Goal: Task Accomplishment & Management: Use online tool/utility

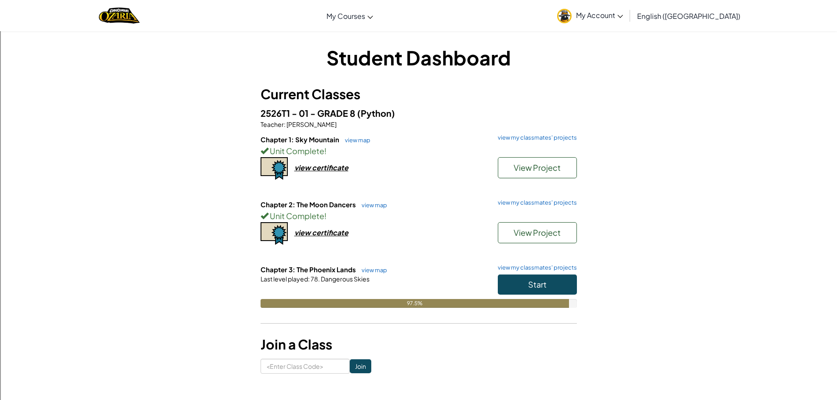
click at [537, 271] on h6 "Chapter 3: The Phoenix Lands view map view my classmates' projects" at bounding box center [419, 270] width 316 height 10
click at [537, 277] on button "Start" at bounding box center [537, 285] width 79 height 20
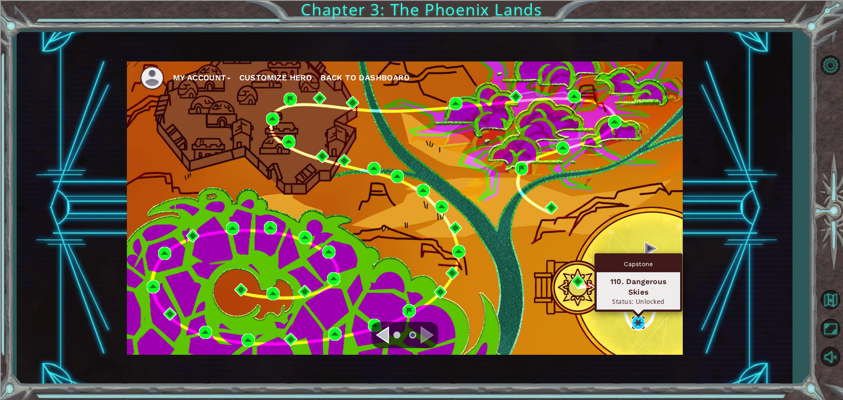
click at [635, 324] on img at bounding box center [638, 322] width 13 height 13
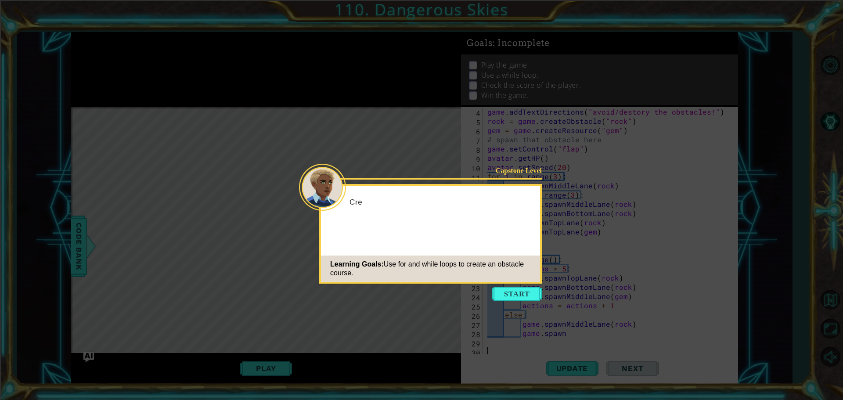
scroll to position [37, 0]
click at [530, 299] on button "Start" at bounding box center [517, 294] width 50 height 14
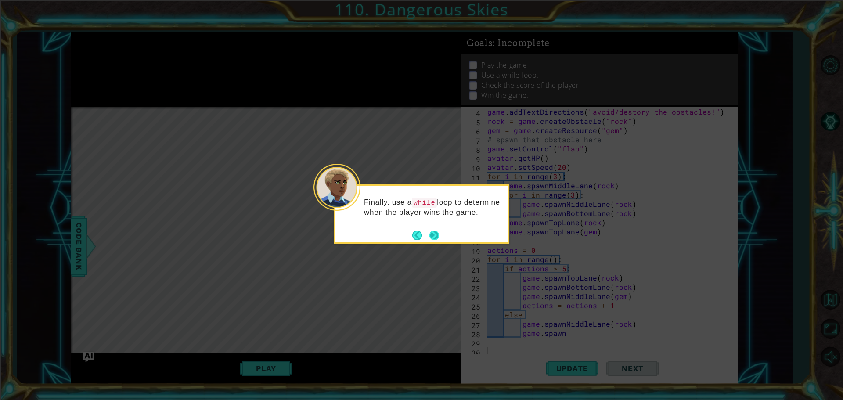
click at [433, 234] on button "Next" at bounding box center [435, 235] width 10 height 10
click at [433, 234] on button "Next" at bounding box center [435, 237] width 10 height 10
click at [433, 234] on button "Next" at bounding box center [435, 235] width 10 height 10
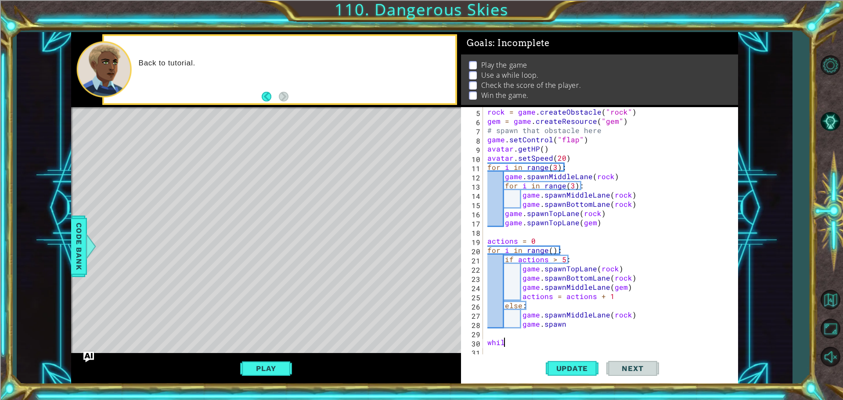
scroll to position [0, 1]
click at [80, 244] on span "Code Bank" at bounding box center [79, 247] width 14 height 54
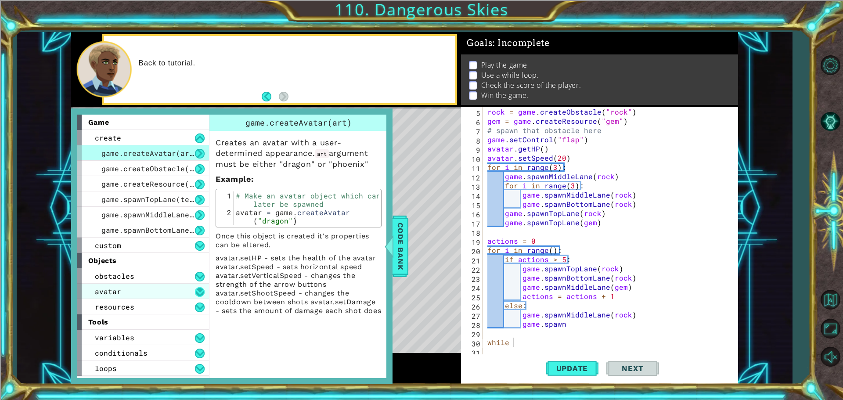
click at [201, 294] on button at bounding box center [200, 292] width 10 height 10
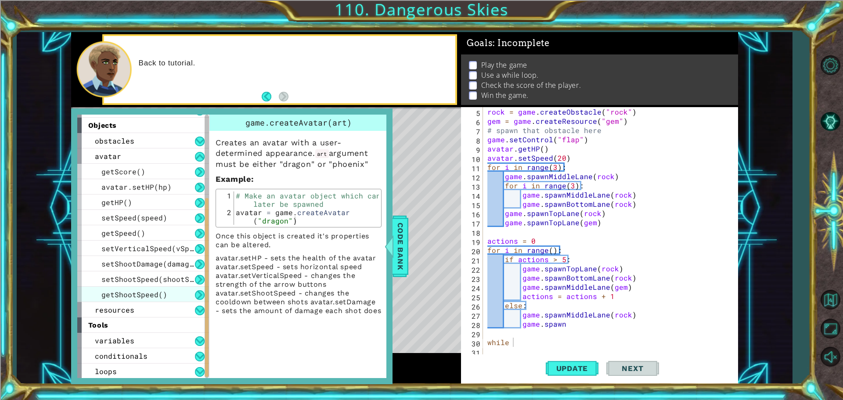
scroll to position [136, 0]
click at [126, 307] on span "resources" at bounding box center [115, 308] width 40 height 9
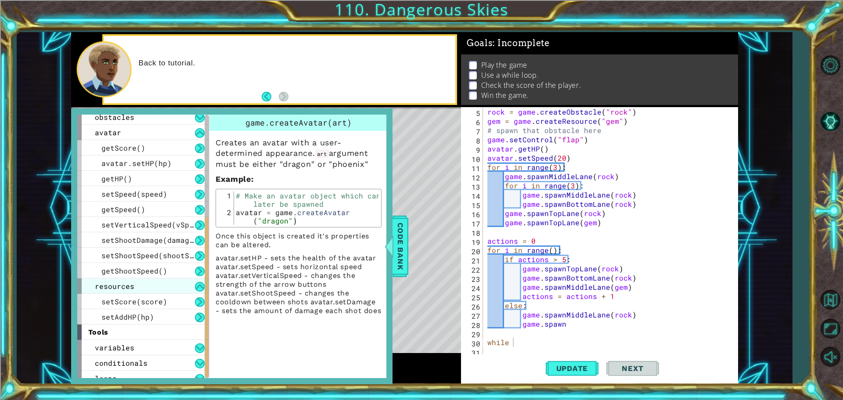
scroll to position [167, 0]
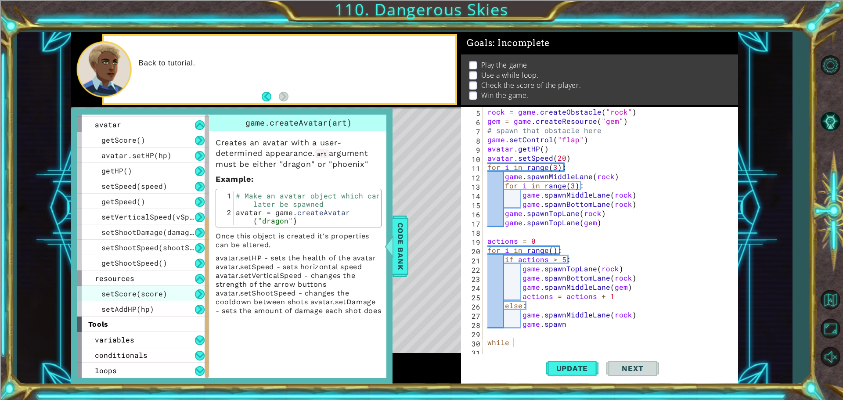
click at [152, 294] on span "setScore(score)" at bounding box center [134, 293] width 66 height 9
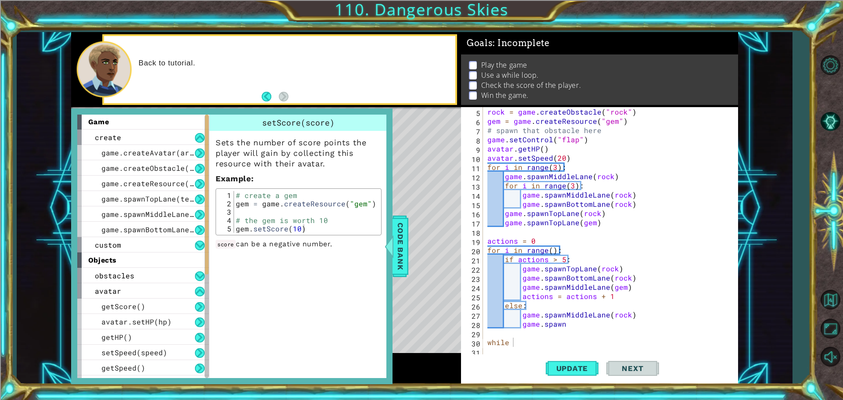
scroll to position [0, 0]
click at [102, 276] on span "obstacles" at bounding box center [115, 275] width 40 height 9
click at [109, 292] on span "setBreakable(isBreakable)" at bounding box center [156, 291] width 110 height 9
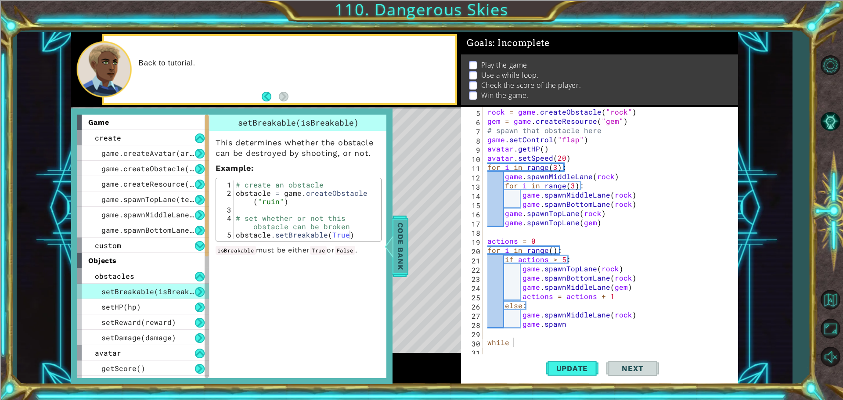
click at [395, 247] on span "Code Bank" at bounding box center [401, 247] width 14 height 54
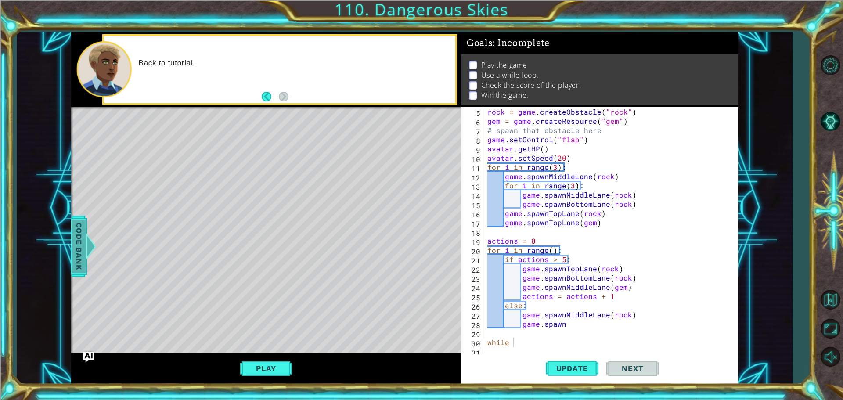
click at [72, 239] on div "Code Bank" at bounding box center [79, 247] width 16 height 62
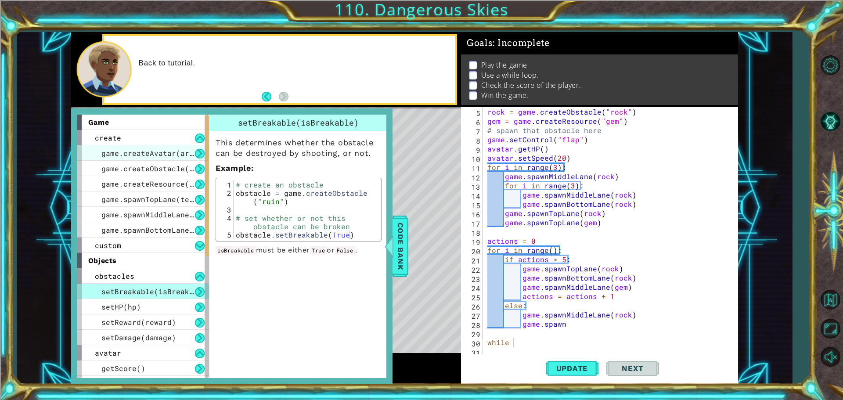
click at [161, 152] on span "game.createAvatar(art)" at bounding box center [149, 152] width 97 height 9
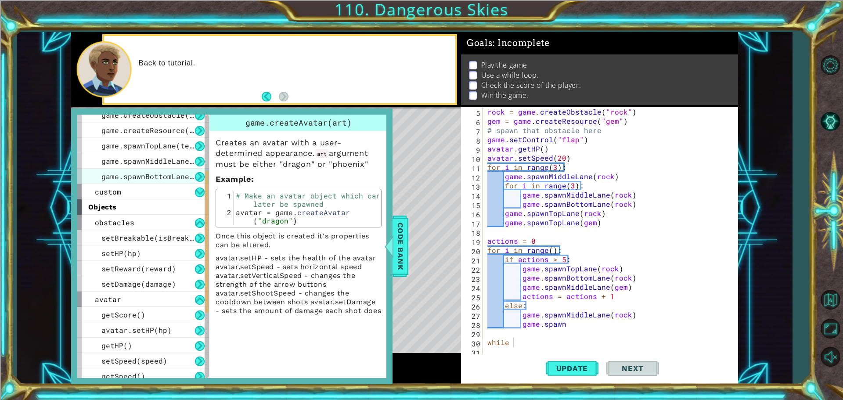
scroll to position [44, 0]
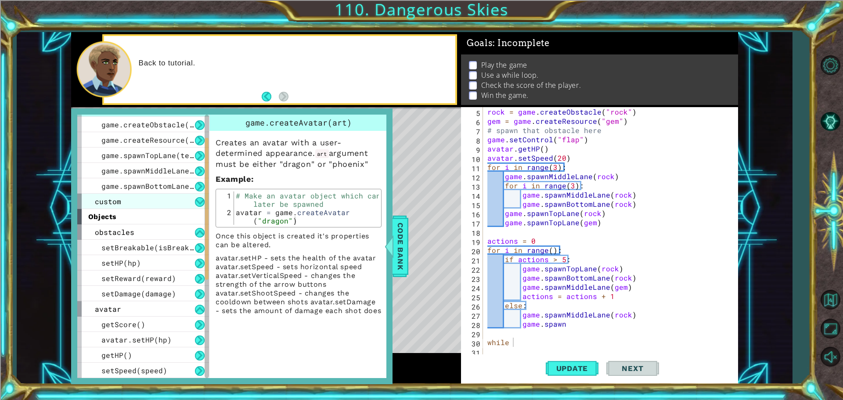
click at [179, 198] on div "custom" at bounding box center [143, 201] width 132 height 15
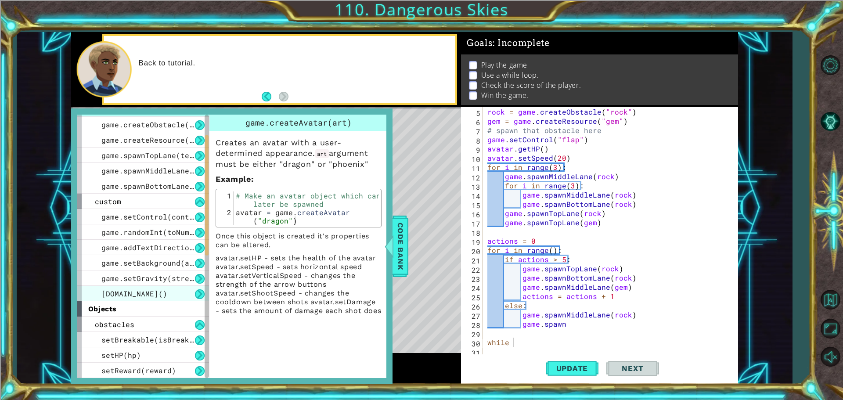
click at [156, 287] on div "[DOMAIN_NAME]()" at bounding box center [143, 293] width 132 height 15
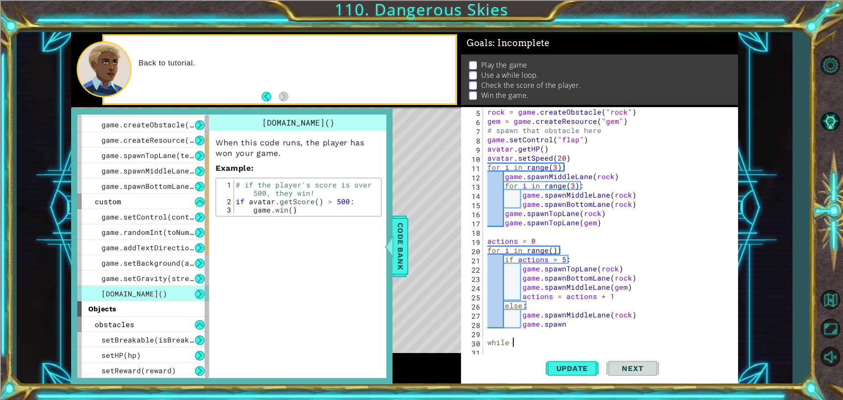
click at [524, 345] on div "rock = game . createObstacle ( "rock" ) gem = game . createResource ( "gem" ) #…" at bounding box center [610, 241] width 248 height 268
type textarea "while avatar.getScore() > 300:"
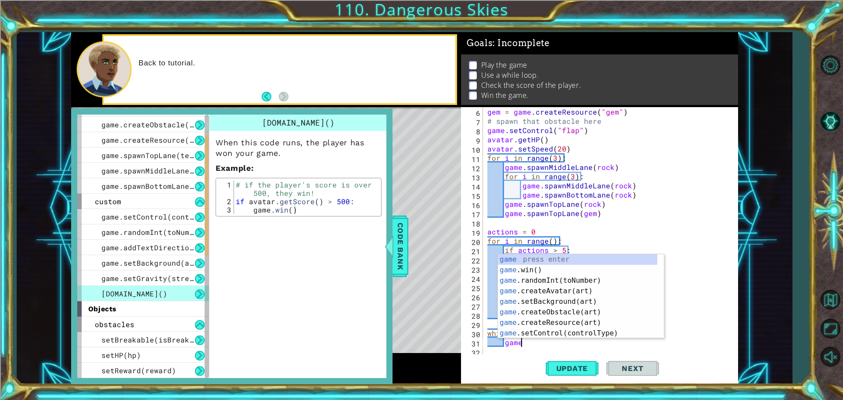
scroll to position [0, 2]
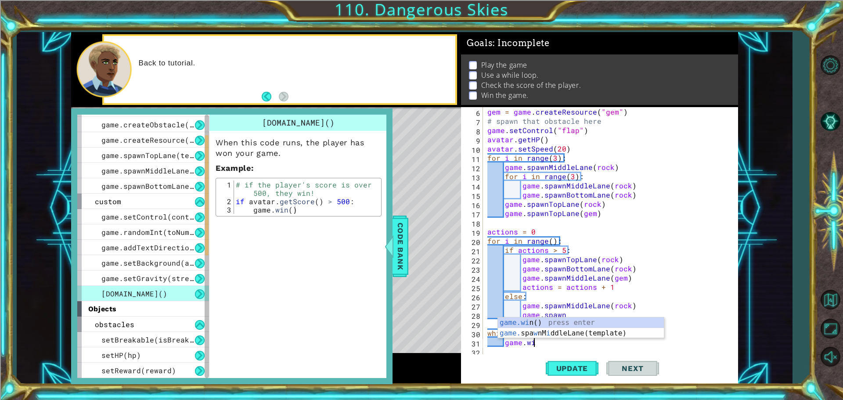
type textarea "[DOMAIN_NAME]"
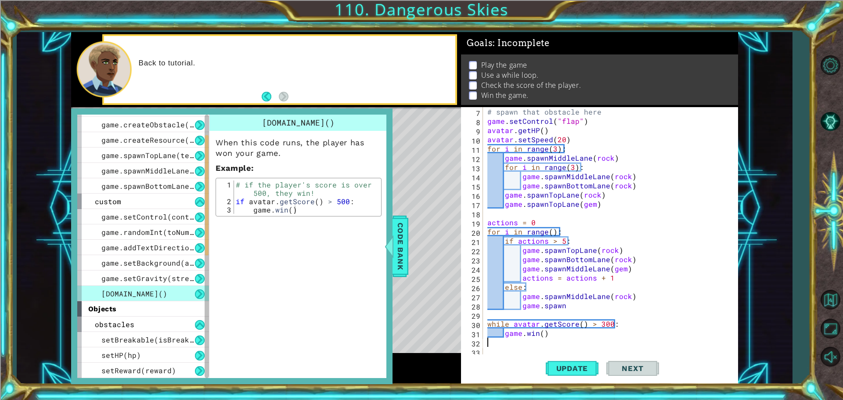
scroll to position [55, 0]
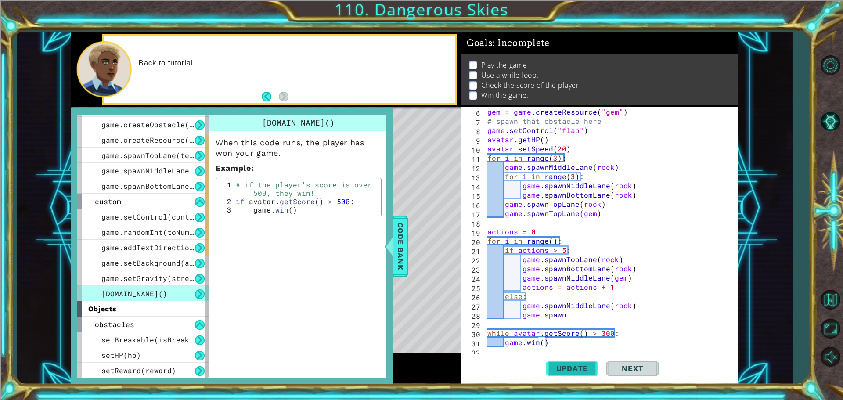
click at [572, 366] on span "Update" at bounding box center [573, 368] width 50 height 9
click at [401, 257] on span "Code Bank" at bounding box center [401, 247] width 14 height 54
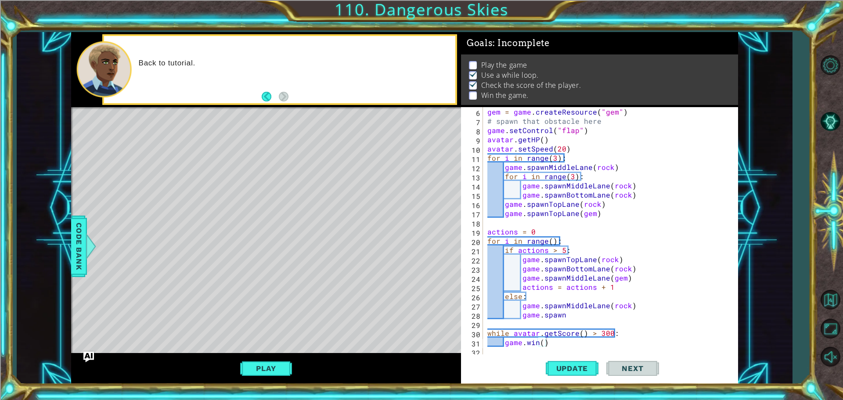
drag, startPoint x: 290, startPoint y: 363, endPoint x: 283, endPoint y: 363, distance: 7.5
click at [285, 363] on button "Play" at bounding box center [265, 368] width 51 height 17
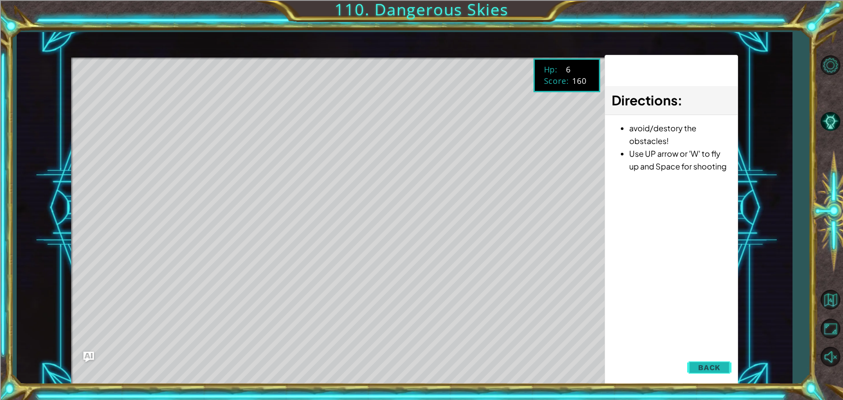
click at [719, 369] on span "Back" at bounding box center [709, 367] width 22 height 9
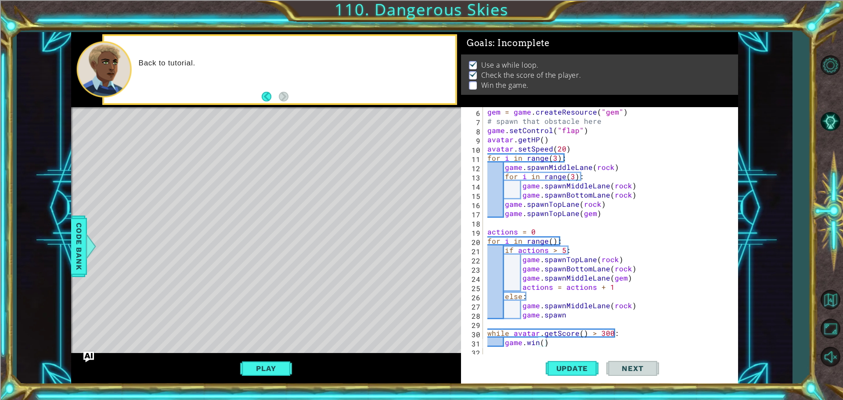
scroll to position [0, 0]
click at [272, 366] on button "Play" at bounding box center [265, 368] width 51 height 17
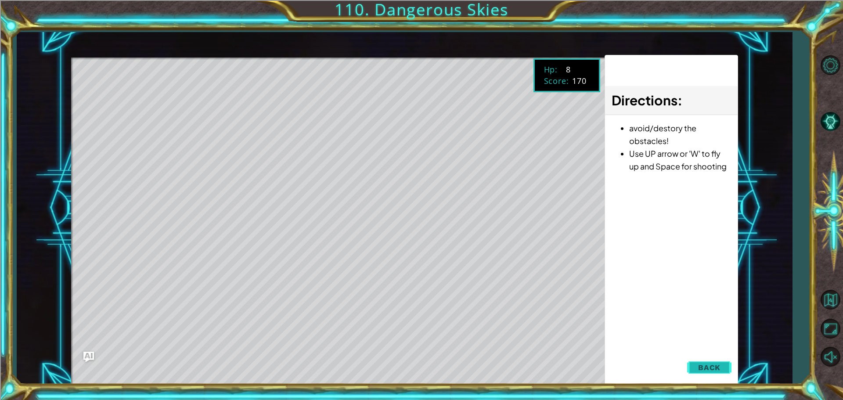
click at [717, 365] on span "Back" at bounding box center [709, 367] width 22 height 9
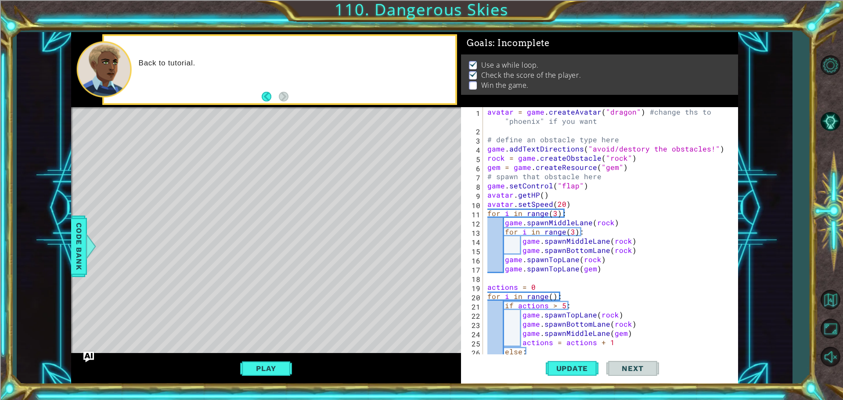
scroll to position [55, 0]
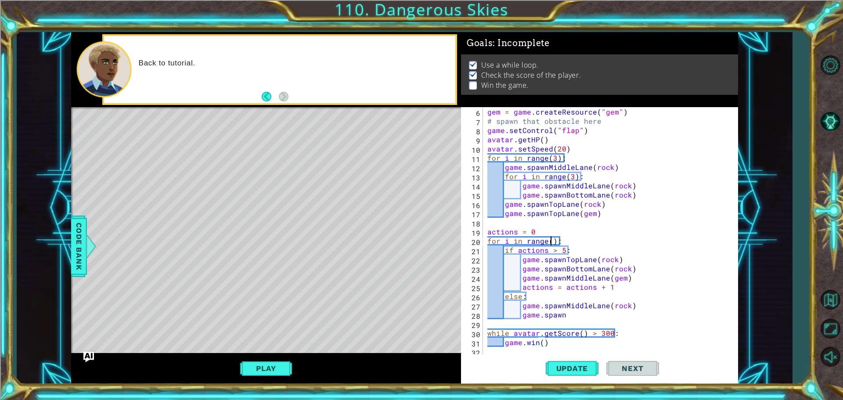
click at [552, 242] on div "gem = game . createResource ( "gem" ) # spawn that obstacle here game . setCont…" at bounding box center [610, 241] width 248 height 268
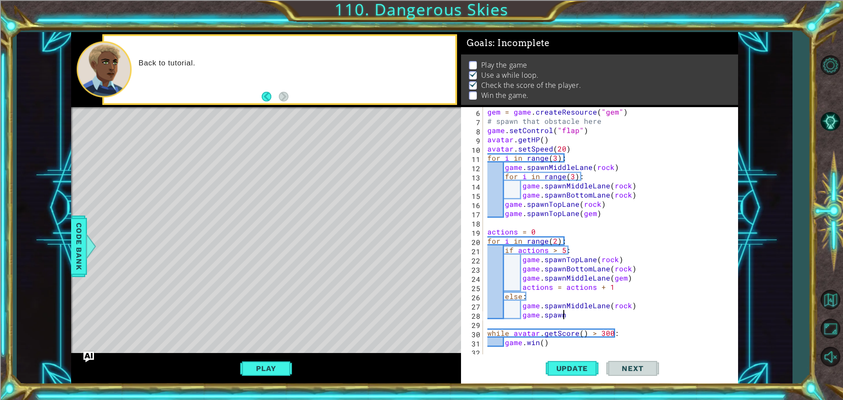
click at [574, 318] on div "gem = game . createResource ( "gem" ) # spawn that obstacle here game . setCont…" at bounding box center [610, 241] width 248 height 268
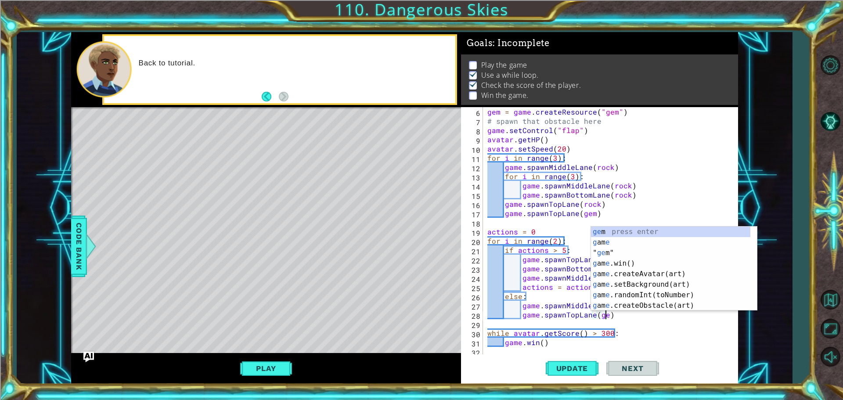
scroll to position [0, 7]
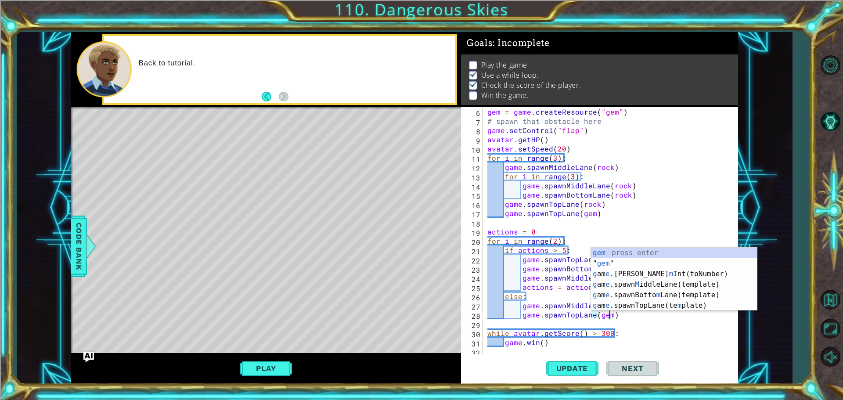
click at [601, 122] on div "gem = game . createResource ( "gem" ) # spawn that obstacle here game . setCont…" at bounding box center [610, 241] width 248 height 268
type textarea "# spawn that obstacle here"
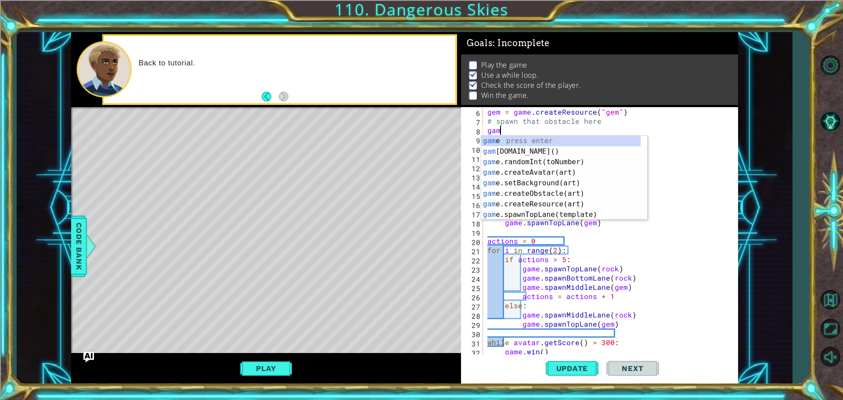
scroll to position [0, 0]
click at [83, 228] on span "Code Bank" at bounding box center [79, 247] width 14 height 54
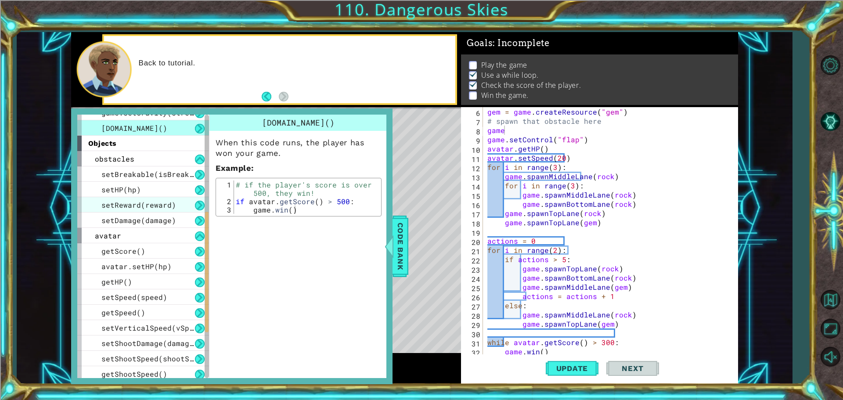
scroll to position [264, 0]
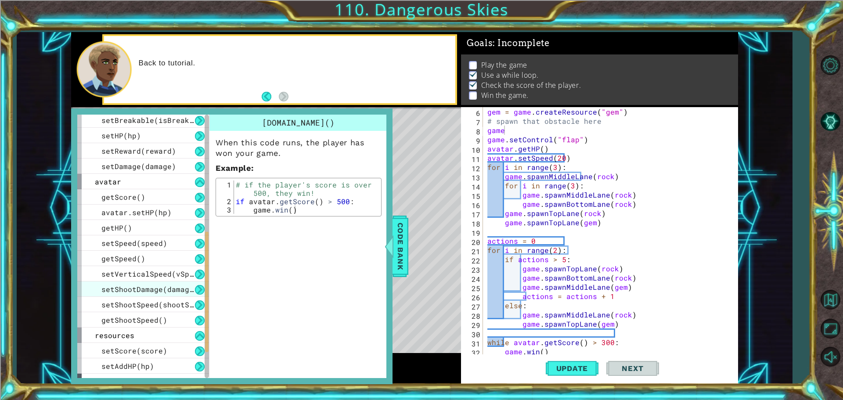
click at [162, 286] on span "setShootDamage(damage)" at bounding box center [149, 289] width 97 height 9
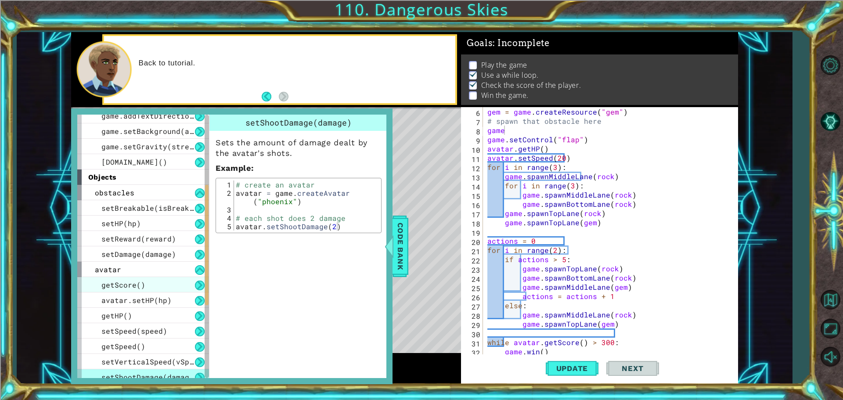
scroll to position [132, 0]
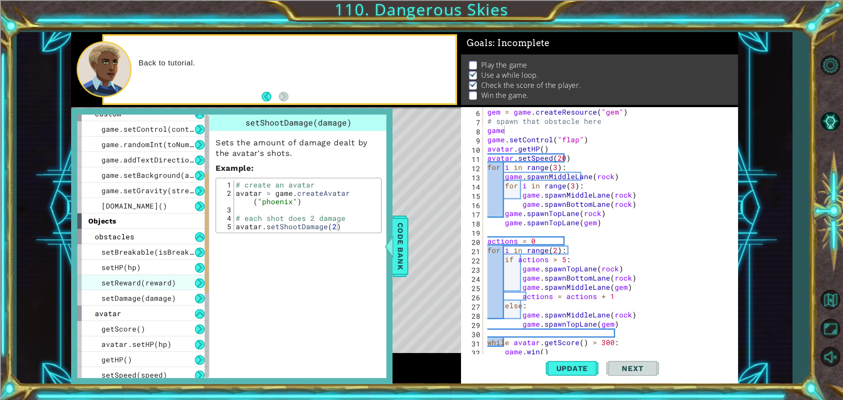
click at [155, 278] on span "setReward(reward)" at bounding box center [138, 282] width 75 height 9
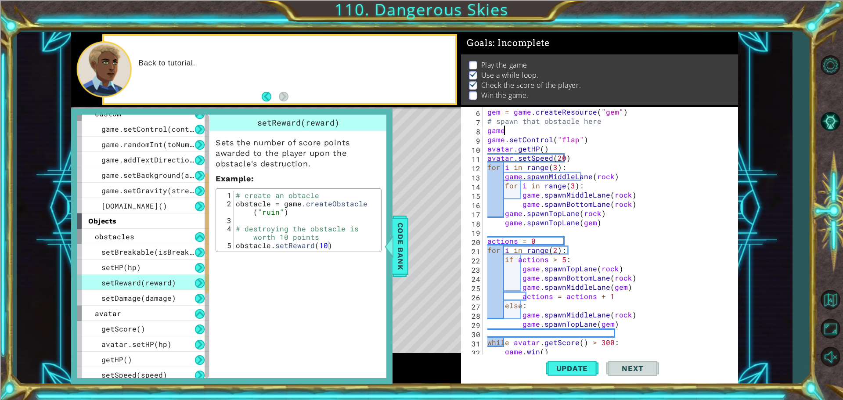
click at [514, 126] on div "gem = game . createResource ( "gem" ) # spawn that obstacle here game game . se…" at bounding box center [610, 241] width 248 height 268
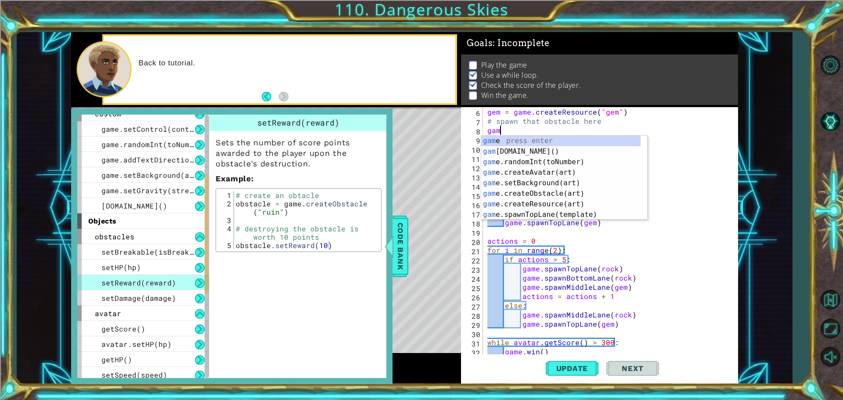
scroll to position [0, 0]
type textarea "g"
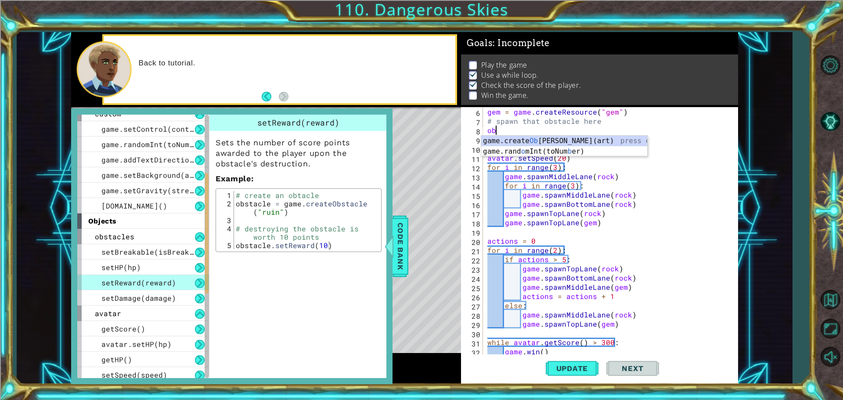
type textarea "o"
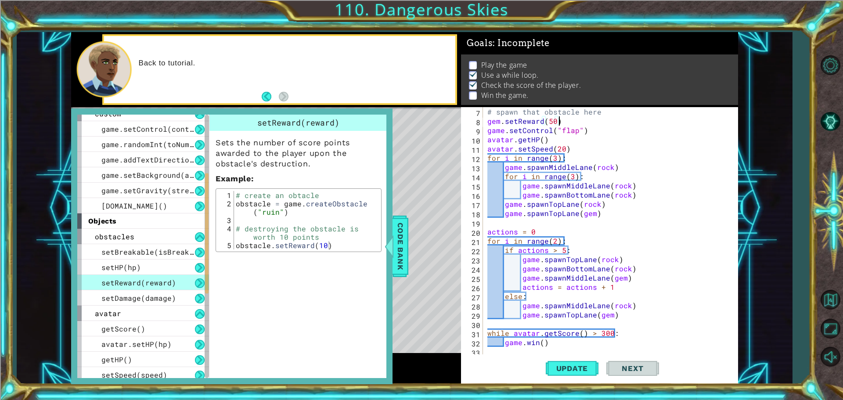
scroll to position [65, 0]
click at [629, 315] on div "# spawn that obstacle here gem . setReward ( 50 ) game . setControl ( "flap" ) …" at bounding box center [610, 241] width 248 height 268
type textarea "game.spawnTopLane(gem)"
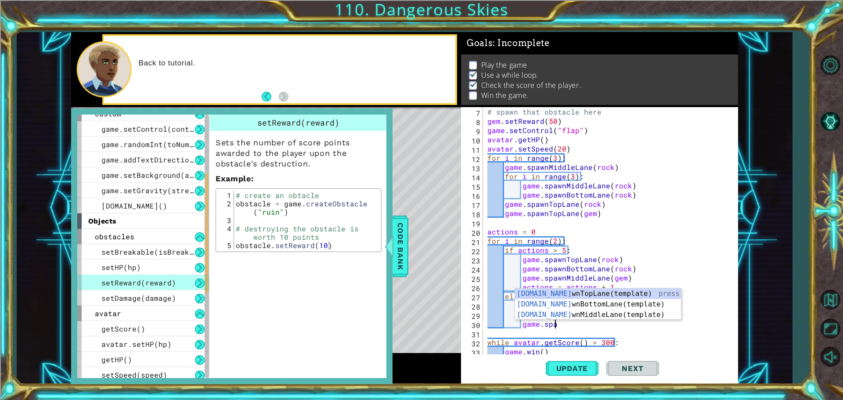
scroll to position [0, 4]
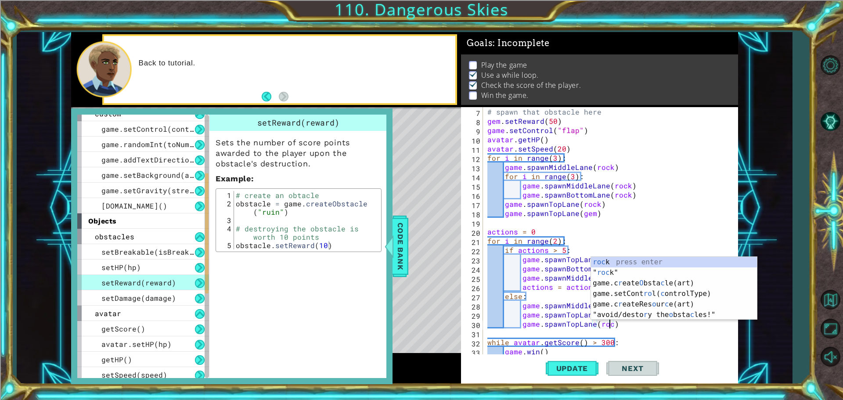
type textarea "game.spawnTopLane(rock)"
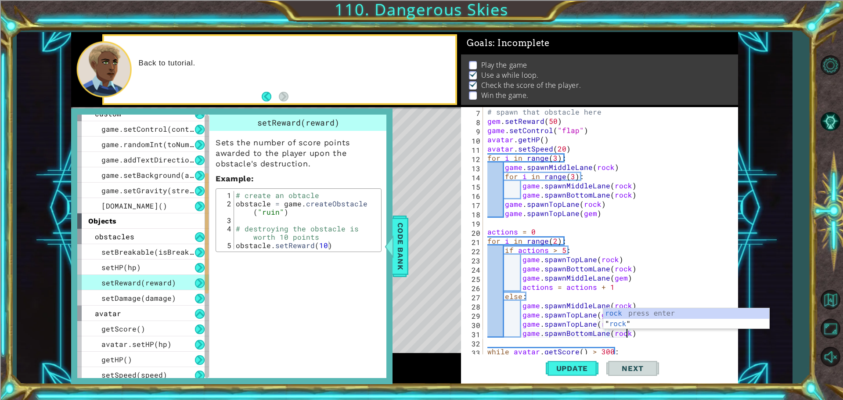
scroll to position [83, 0]
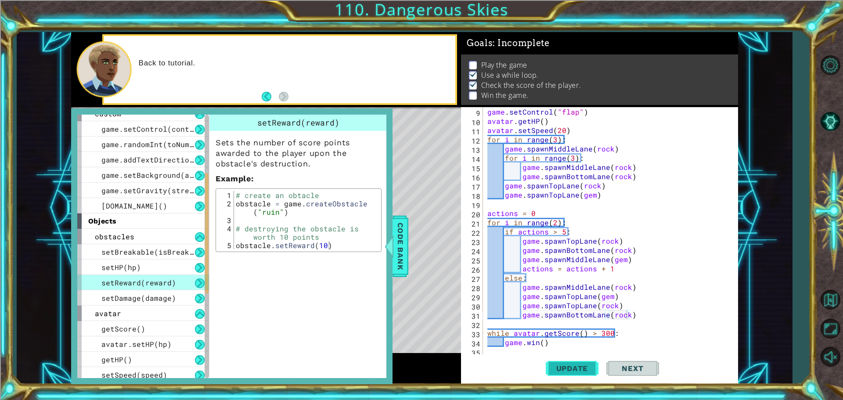
click at [586, 370] on span "Update" at bounding box center [573, 368] width 50 height 9
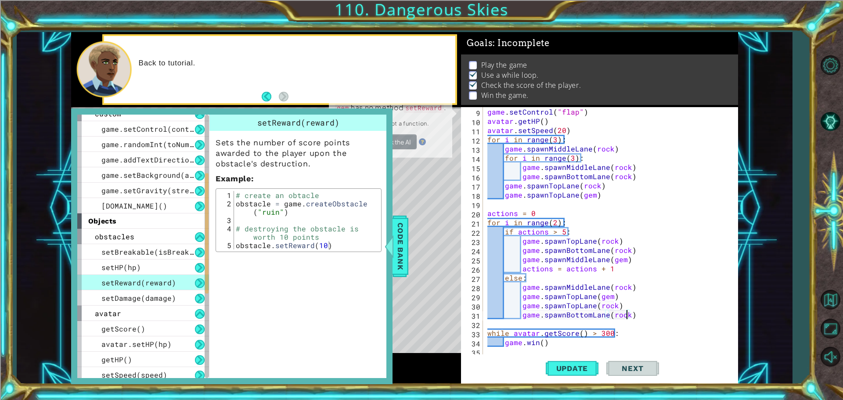
scroll to position [4, 0]
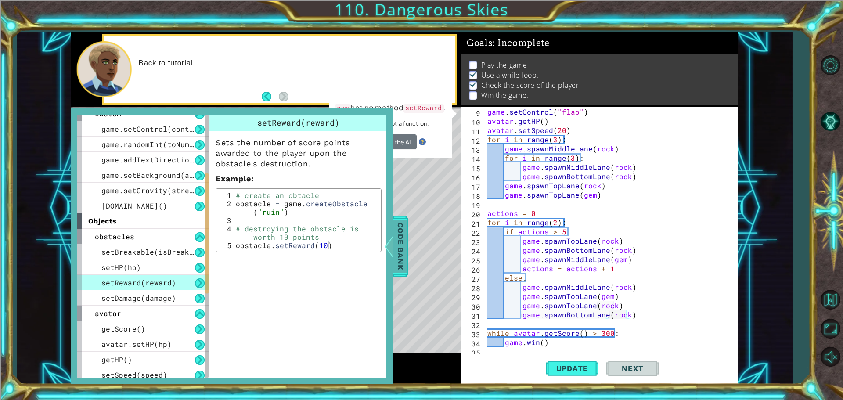
click at [398, 243] on span "Code Bank" at bounding box center [401, 247] width 14 height 54
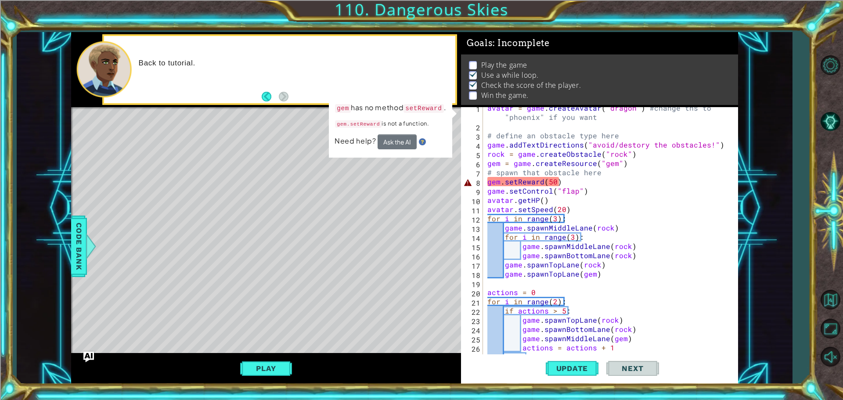
scroll to position [0, 0]
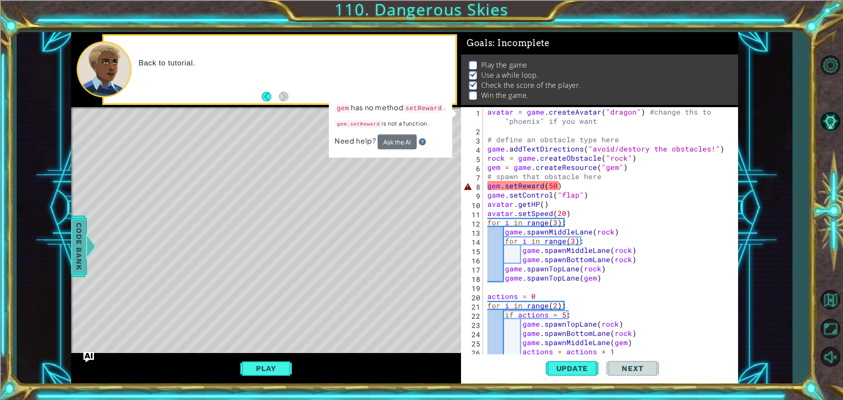
click at [84, 232] on span "Code Bank" at bounding box center [79, 247] width 14 height 54
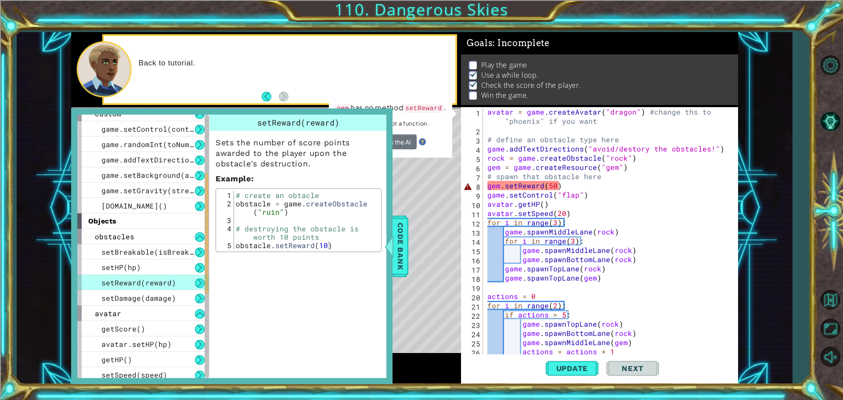
scroll to position [0, 4]
drag, startPoint x: 499, startPoint y: 187, endPoint x: 488, endPoint y: 187, distance: 11.4
click at [488, 187] on div "avatar = game . createAvatar ( "dragon" ) #change ths to "phoenix" if you want …" at bounding box center [610, 245] width 248 height 277
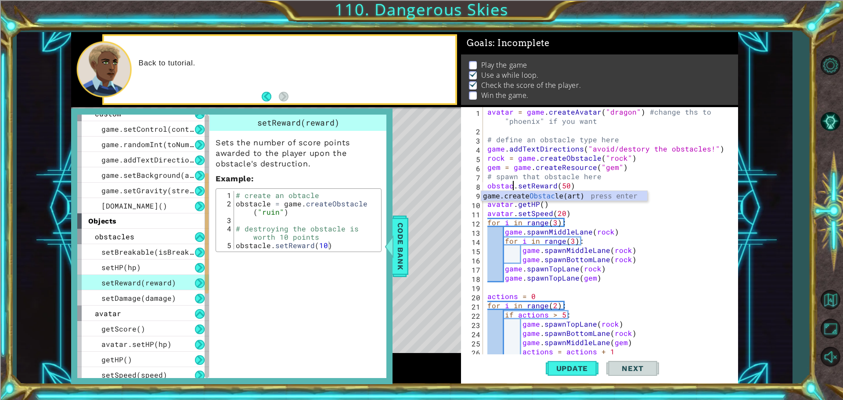
scroll to position [0, 2]
click at [541, 182] on div "avatar = game . createAvatar ( "dragon" ) #change ths to "phoenix" if you want …" at bounding box center [610, 245] width 248 height 277
click at [572, 372] on span "Update" at bounding box center [573, 368] width 50 height 9
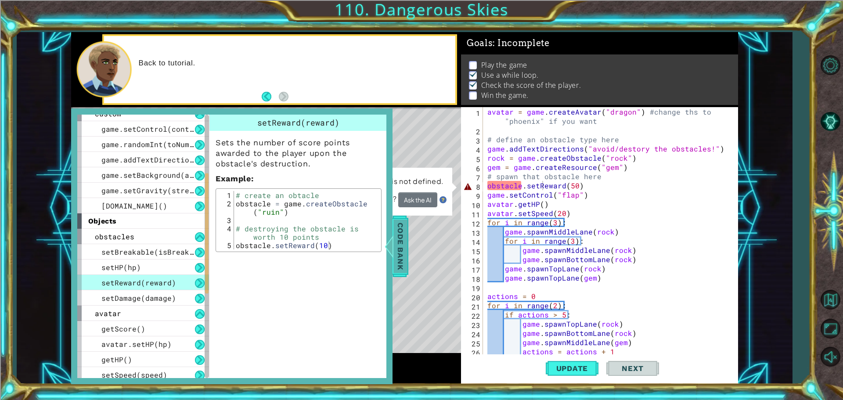
click at [396, 247] on span "Code Bank" at bounding box center [401, 247] width 14 height 54
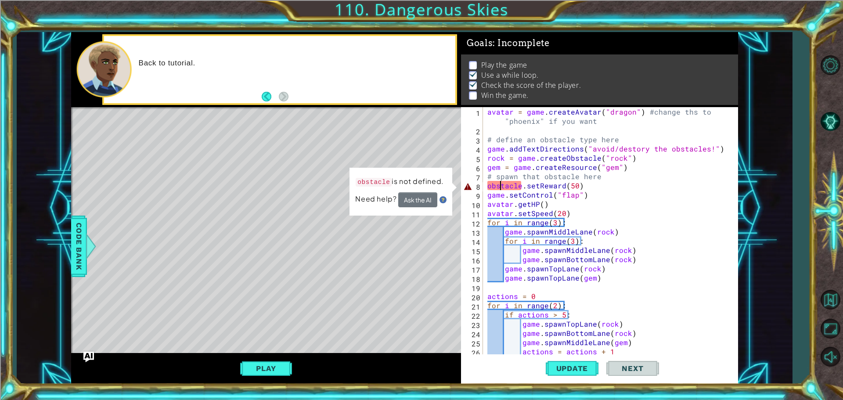
click at [500, 188] on div "avatar = game . createAvatar ( "dragon" ) #change ths to "phoenix" if you want …" at bounding box center [610, 245] width 248 height 277
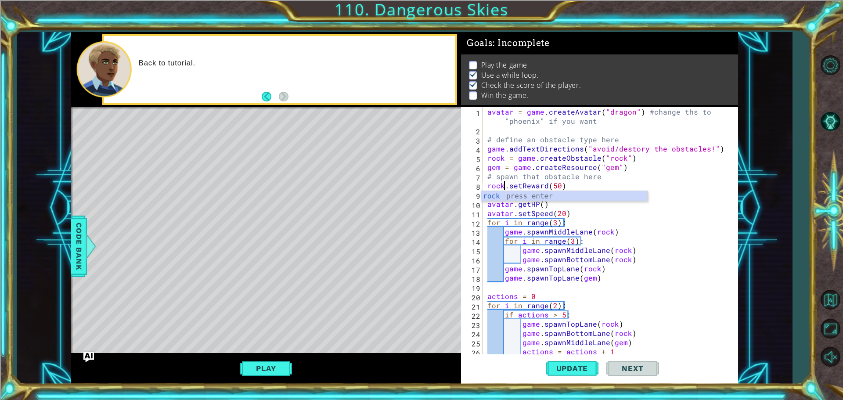
scroll to position [0, 1]
click at [583, 372] on span "Update" at bounding box center [573, 368] width 50 height 9
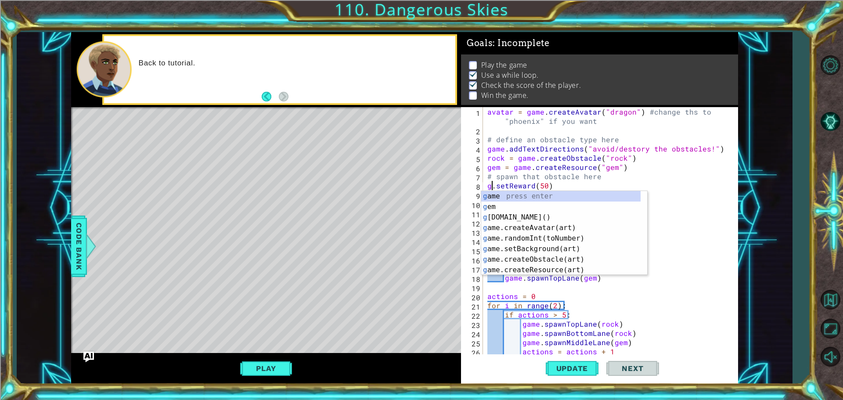
scroll to position [0, 0]
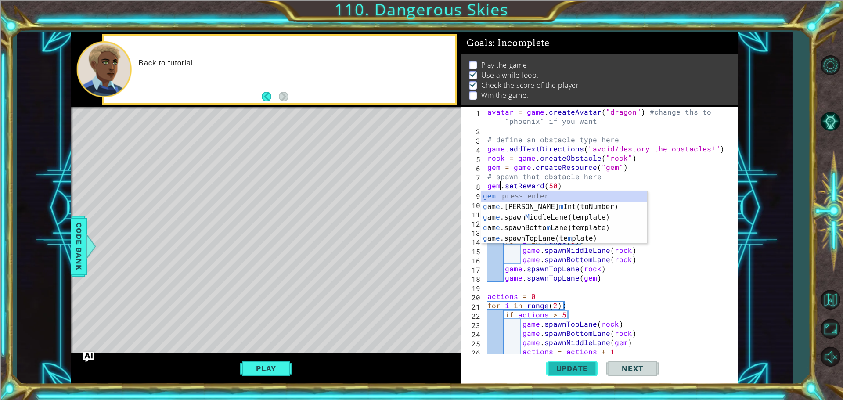
type textarea "gem.setReward(50)"
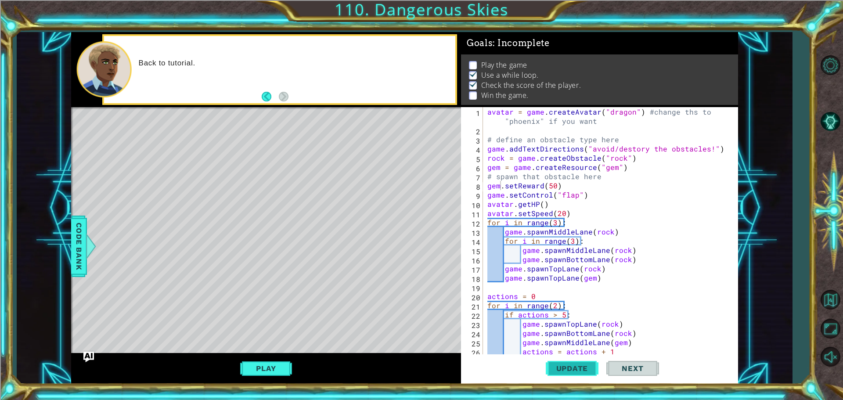
click at [555, 366] on span "Update" at bounding box center [573, 368] width 50 height 9
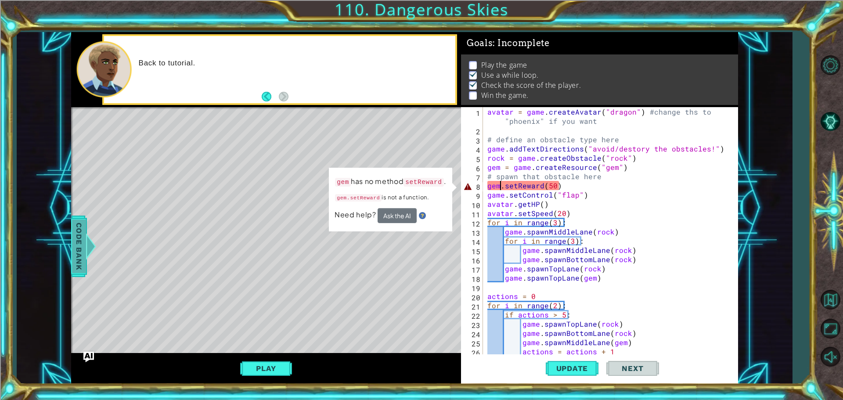
click at [80, 237] on span "Code Bank" at bounding box center [79, 247] width 14 height 54
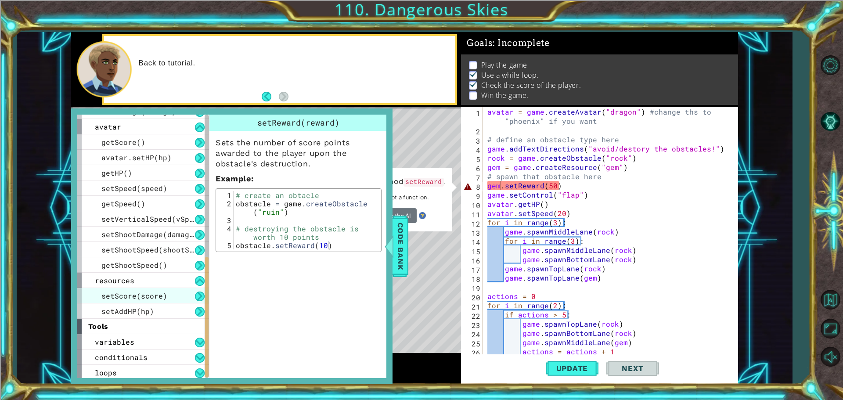
scroll to position [321, 0]
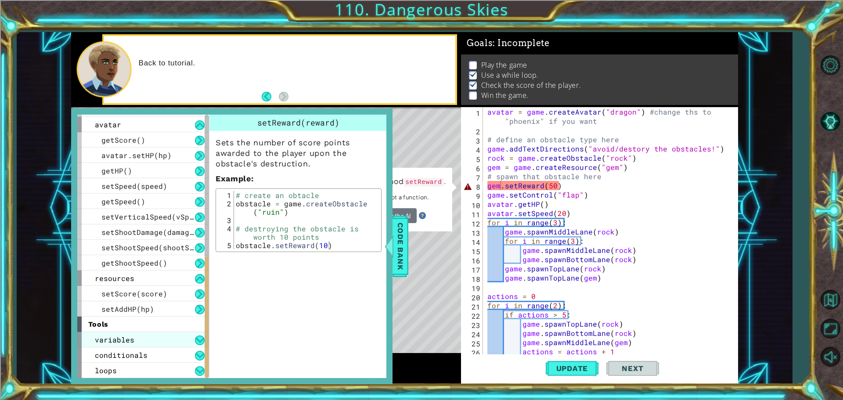
click at [173, 336] on div "variables" at bounding box center [143, 339] width 132 height 15
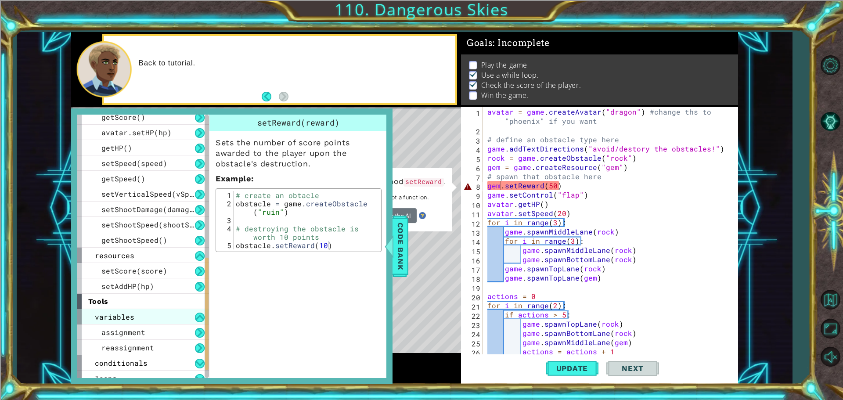
scroll to position [351, 0]
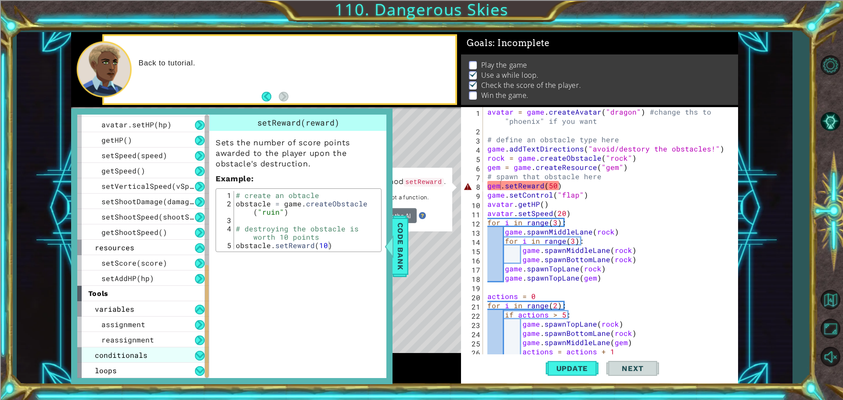
click at [175, 350] on div "conditionals" at bounding box center [143, 354] width 132 height 15
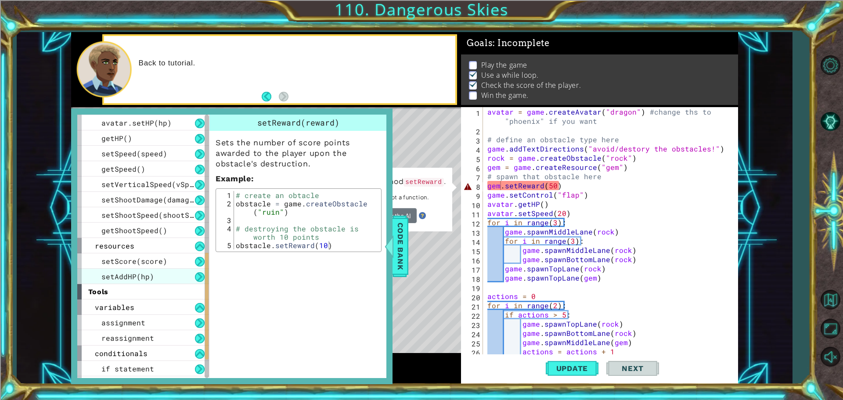
scroll to position [338, 0]
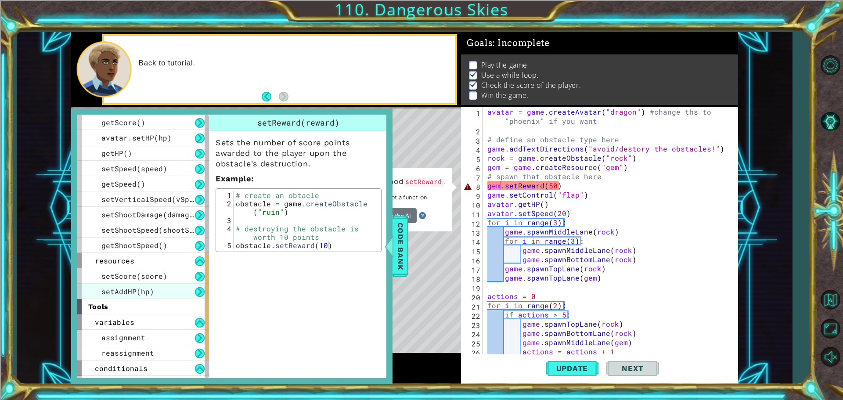
click at [164, 293] on div "setAddHP(hp)" at bounding box center [143, 291] width 132 height 15
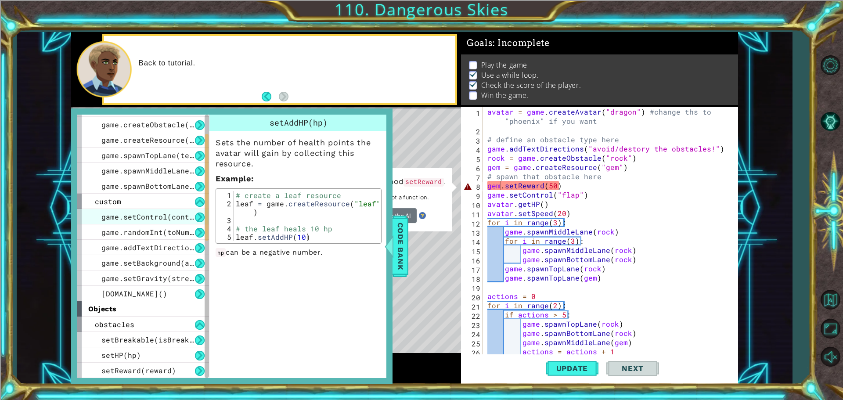
scroll to position [88, 0]
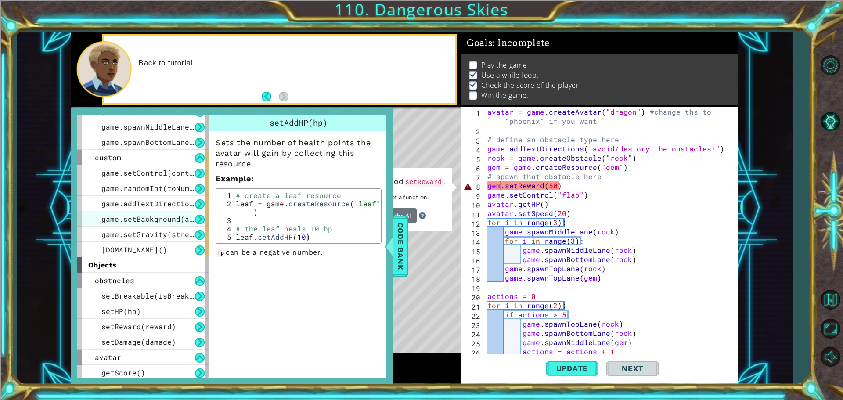
click at [148, 218] on span "game.setBackground(art)" at bounding box center [151, 218] width 101 height 9
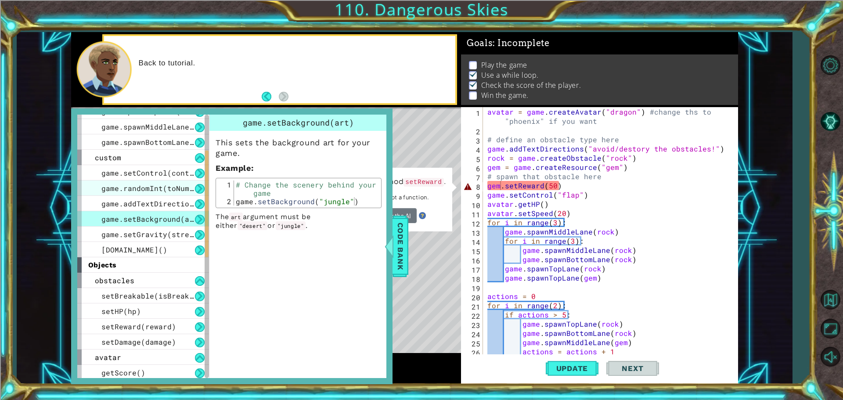
click at [152, 188] on span "game.randomInt(toNumber)" at bounding box center [153, 188] width 105 height 9
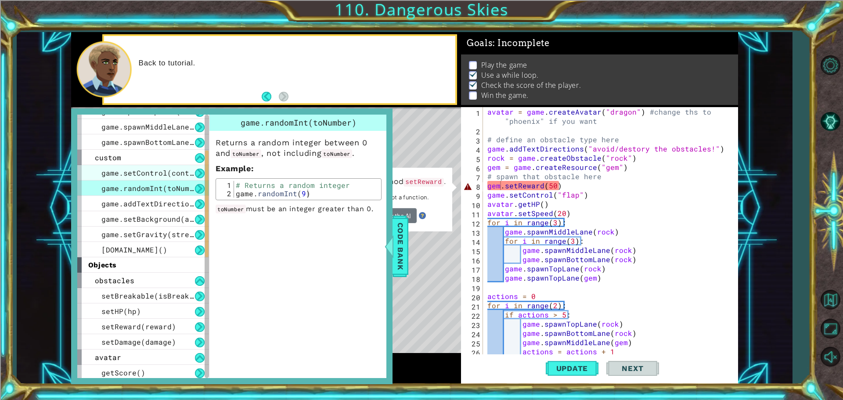
click at [153, 177] on span "game.setControl(controlType)" at bounding box center [162, 172] width 123 height 9
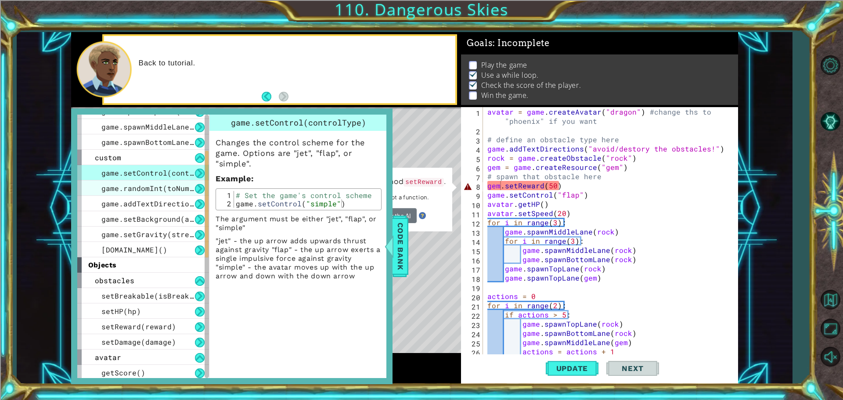
scroll to position [132, 0]
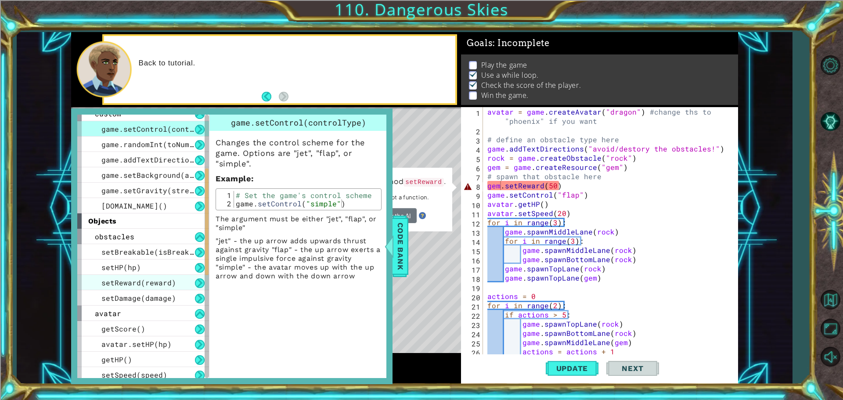
click at [139, 283] on span "setReward(reward)" at bounding box center [138, 282] width 75 height 9
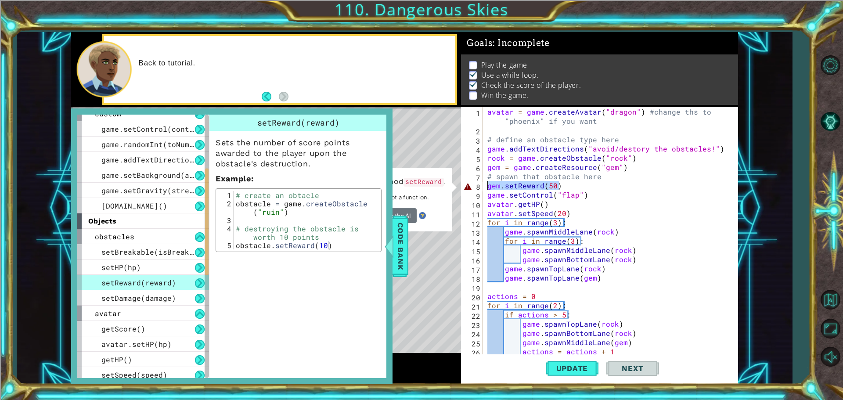
drag, startPoint x: 586, startPoint y: 185, endPoint x: 451, endPoint y: 189, distance: 135.8
click at [451, 189] on div "1 ההההההההההההההההההההההההההההההההההההההההההההההההההההההההההההההההההההההההההההה…" at bounding box center [404, 208] width 667 height 352
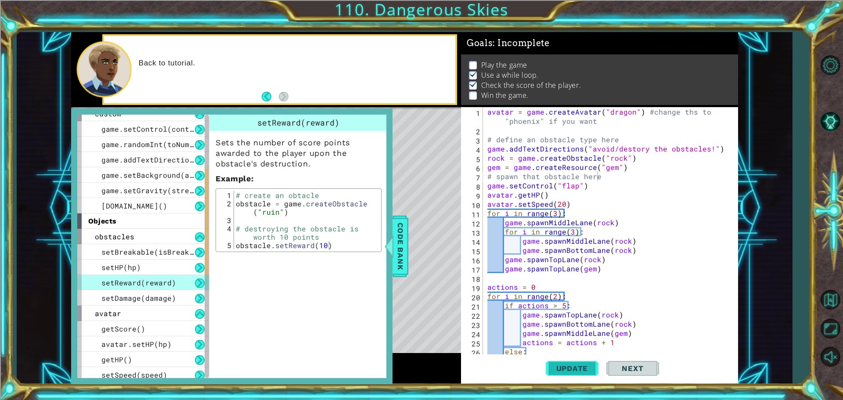
click at [573, 365] on span "Update" at bounding box center [573, 368] width 50 height 9
click at [401, 243] on span "Code Bank" at bounding box center [401, 247] width 14 height 54
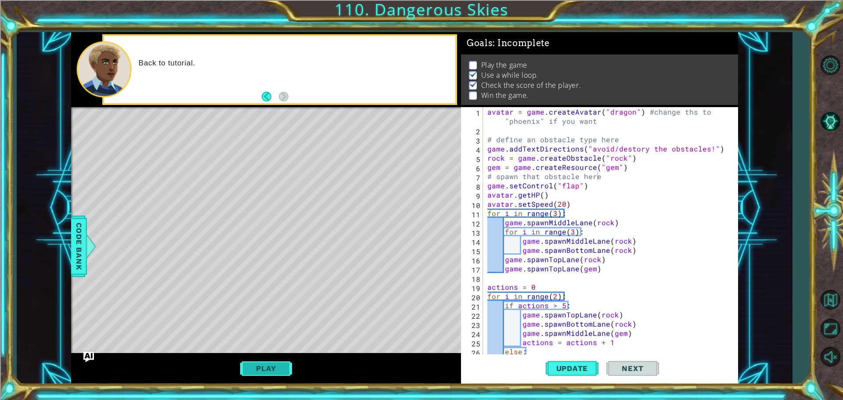
click at [261, 369] on button "Play" at bounding box center [265, 368] width 51 height 17
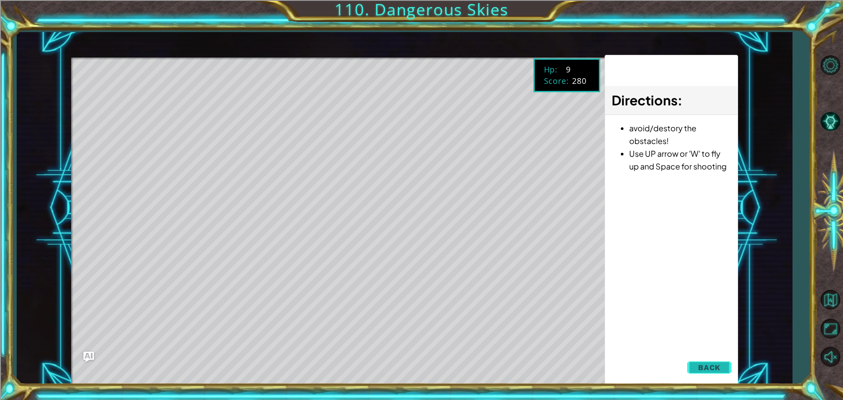
click at [727, 366] on button "Back" at bounding box center [710, 368] width 44 height 18
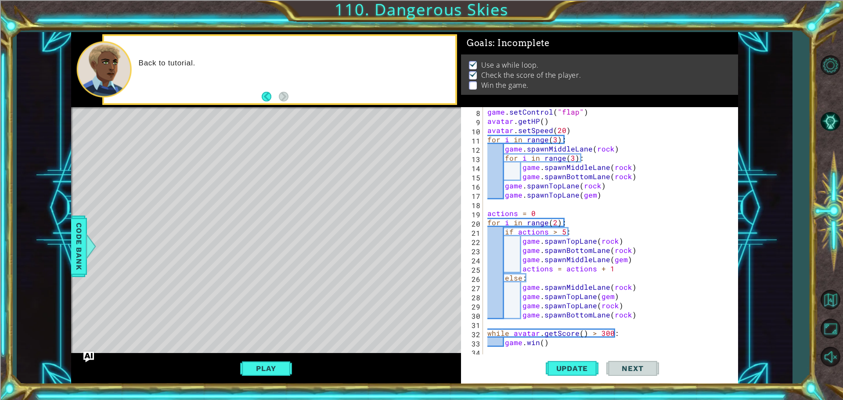
scroll to position [74, 0]
click at [556, 222] on div "game . setControl ( "flap" ) avatar . getHP ( ) avatar . setSpeed ( 20 ) for i …" at bounding box center [610, 241] width 248 height 268
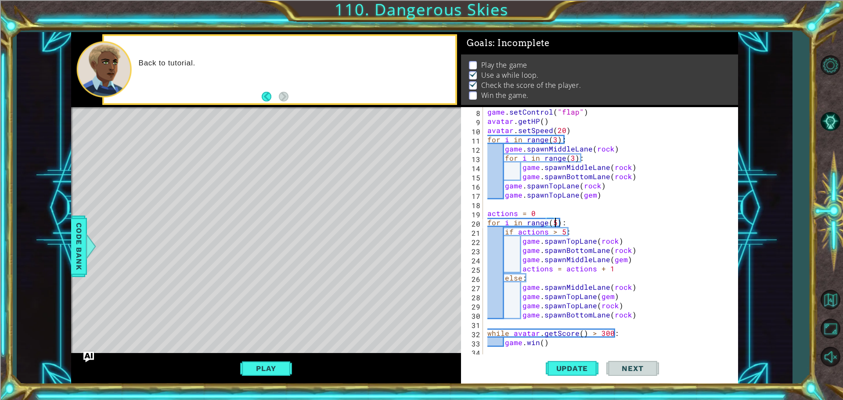
scroll to position [0, 4]
type textarea "for i in range(5):"
click at [578, 373] on span "Update" at bounding box center [573, 368] width 50 height 9
click at [261, 367] on button "Play" at bounding box center [265, 368] width 51 height 17
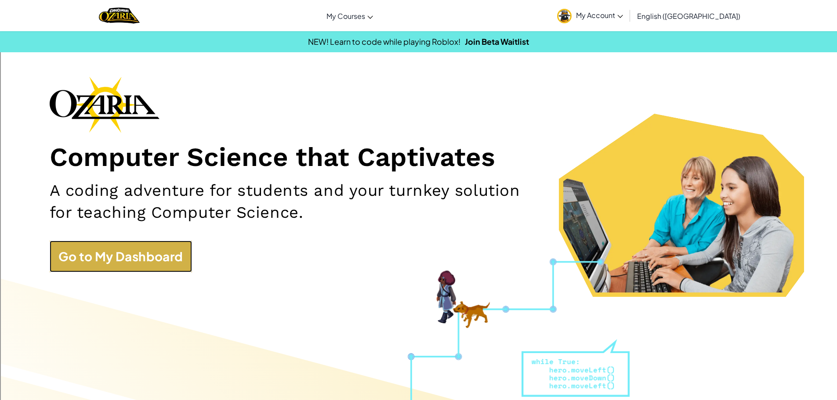
click at [138, 261] on link "Go to My Dashboard" at bounding box center [121, 257] width 142 height 32
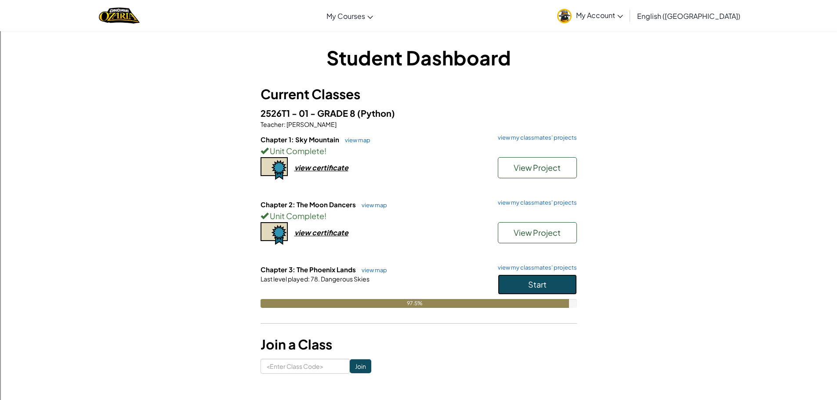
click at [541, 290] on button "Start" at bounding box center [537, 285] width 79 height 20
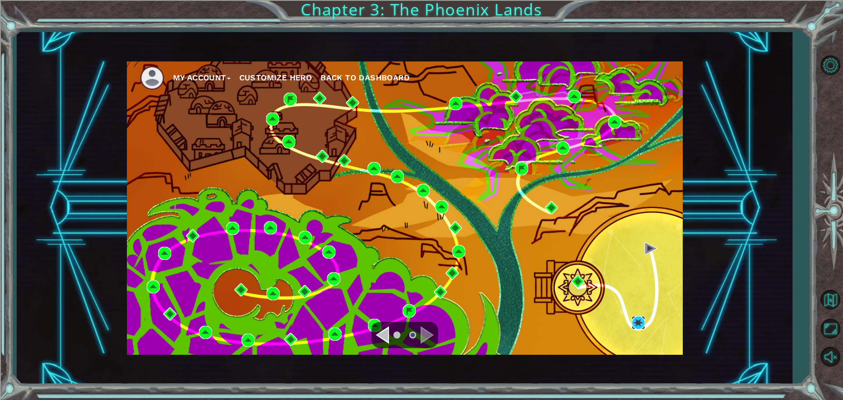
click at [632, 321] on img at bounding box center [638, 322] width 13 height 13
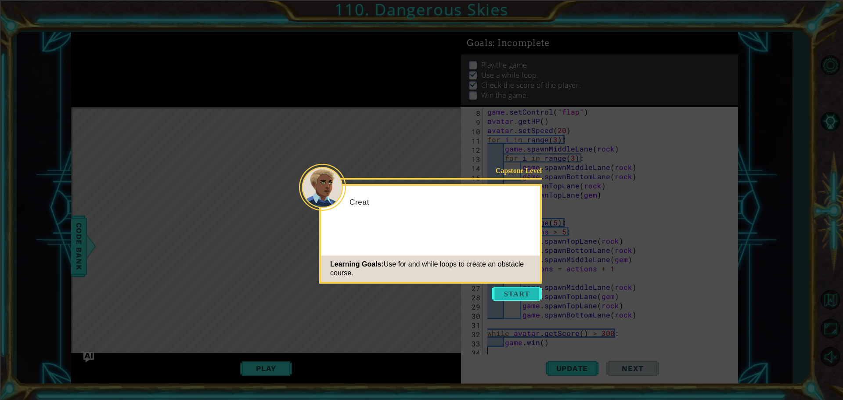
scroll to position [74, 0]
click at [516, 293] on button "Start" at bounding box center [517, 294] width 50 height 14
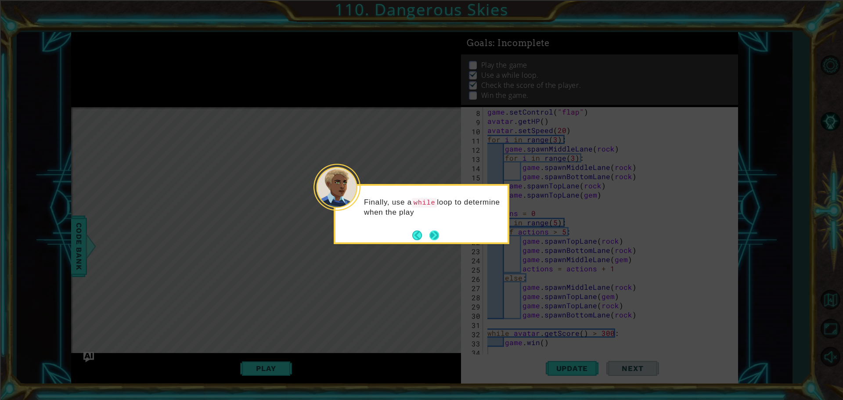
click at [431, 232] on button "Next" at bounding box center [435, 236] width 10 height 10
click at [431, 232] on button "Next" at bounding box center [434, 235] width 10 height 10
click at [431, 232] on button "Next" at bounding box center [435, 235] width 10 height 10
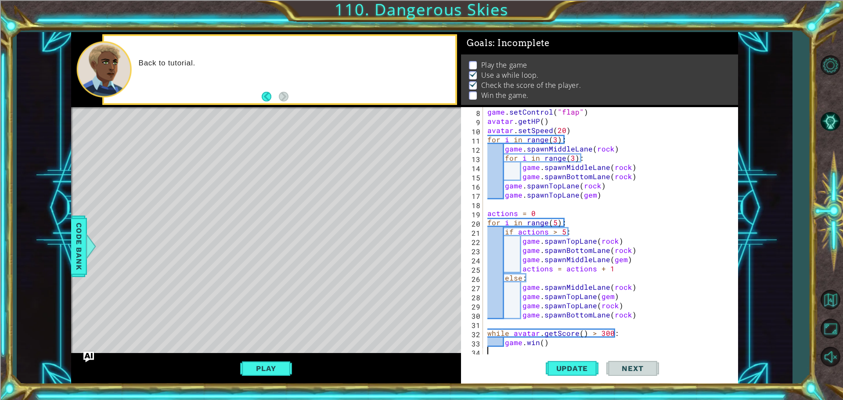
click at [552, 344] on div "game . setControl ( "flap" ) avatar . getHP ( ) avatar . setSpeed ( 20 ) for i …" at bounding box center [610, 241] width 248 height 268
type textarea "[DOMAIN_NAME]()"
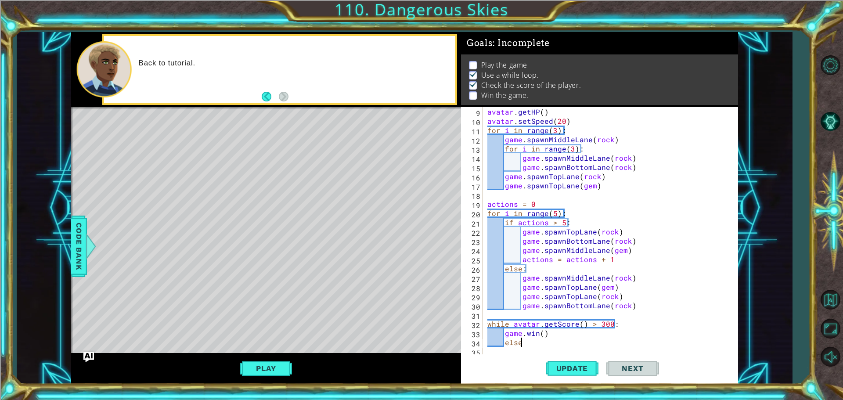
type textarea "else:"
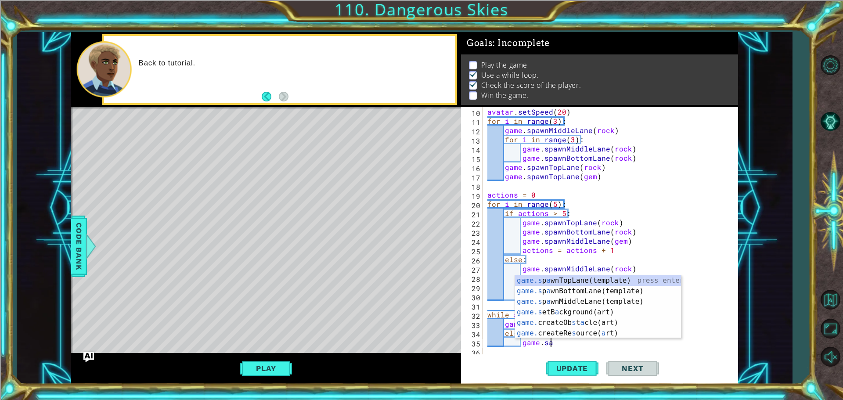
scroll to position [0, 3]
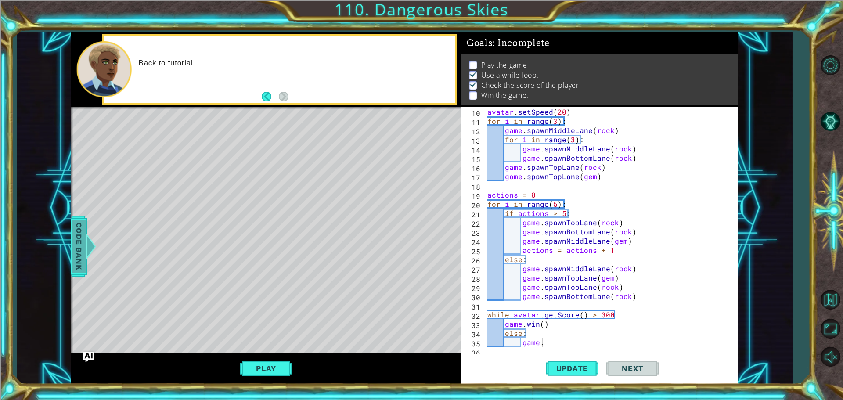
click at [83, 239] on span "Code Bank" at bounding box center [79, 247] width 14 height 54
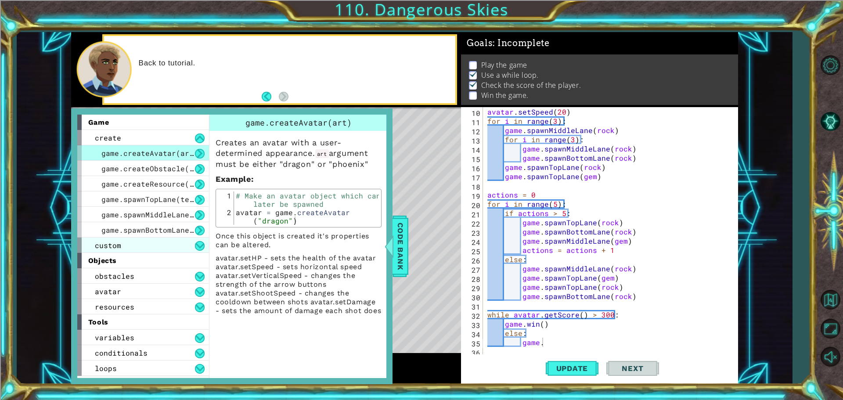
click at [156, 248] on div "custom" at bounding box center [143, 245] width 132 height 15
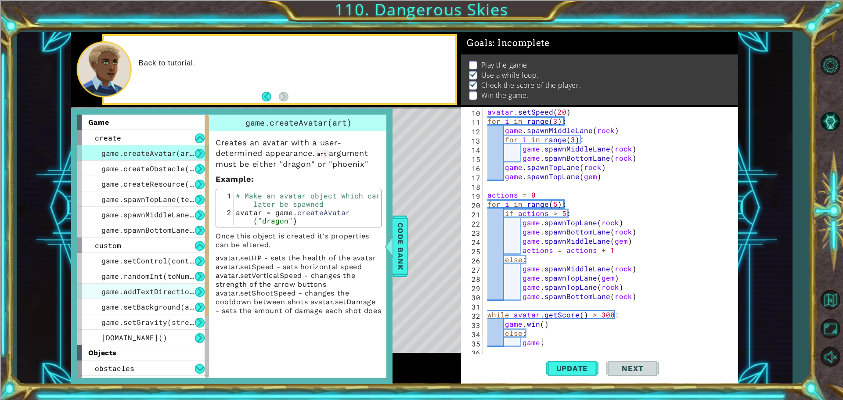
click at [145, 289] on span "game.addTextDirections(text)" at bounding box center [162, 291] width 123 height 9
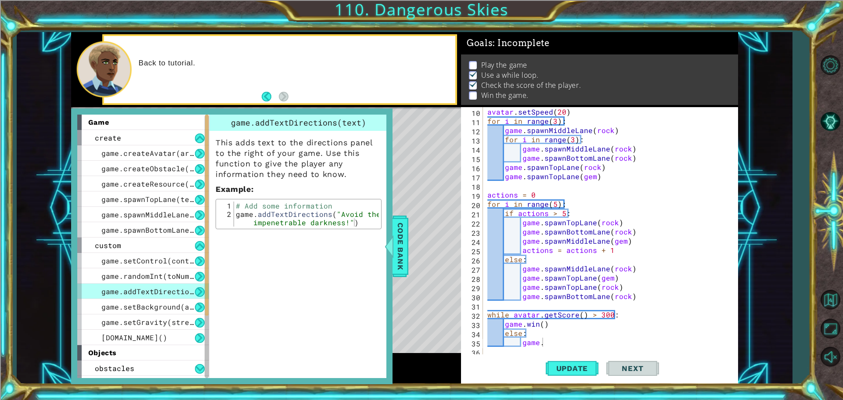
click at [554, 340] on div "avatar . setSpeed ( 20 ) for i in range ( 3 ) : game . spawnMiddleLane ( rock )…" at bounding box center [610, 241] width 248 height 268
click at [572, 364] on button "Update" at bounding box center [572, 369] width 53 height 28
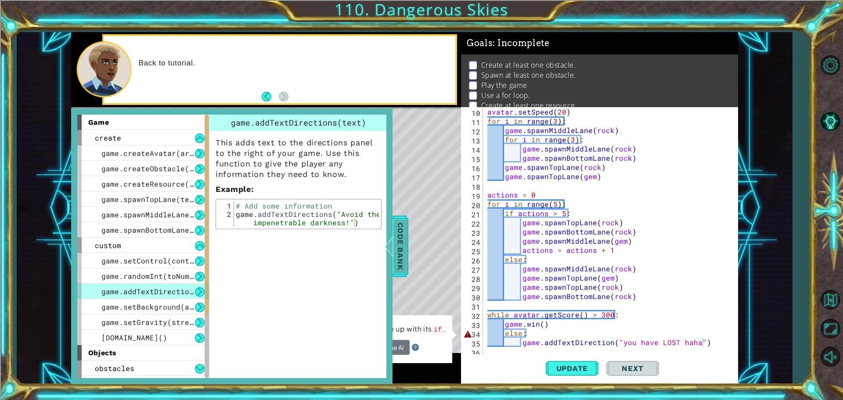
click at [400, 235] on span "Code Bank" at bounding box center [401, 247] width 14 height 54
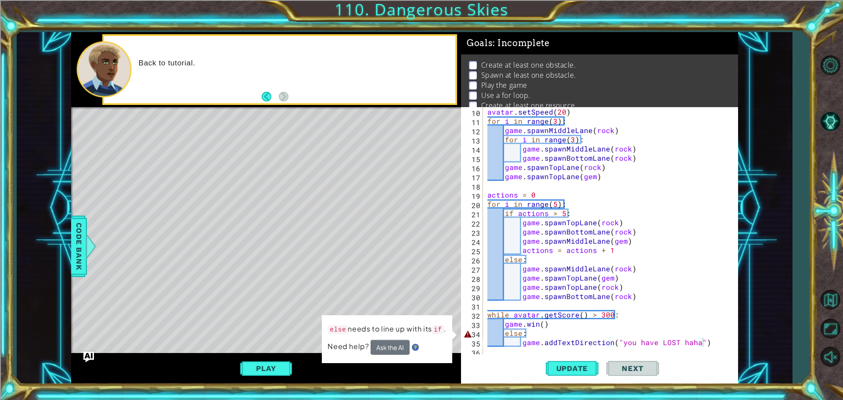
type textarea "else:"
drag, startPoint x: 536, startPoint y: 333, endPoint x: 455, endPoint y: 337, distance: 80.5
click at [455, 337] on div "1 ההההההההההההההההההההההההההההההההההההההההההההההההההההההההההההההההההההההההההההה…" at bounding box center [404, 208] width 667 height 352
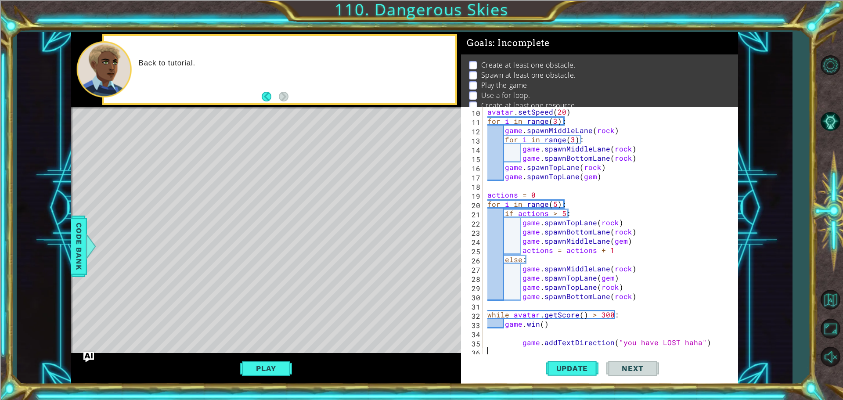
drag, startPoint x: 521, startPoint y: 353, endPoint x: 731, endPoint y: 353, distance: 210.0
click at [731, 353] on div "10 11 12 13 14 15 16 17 18 19 20 21 22 23 24 25 26 27 28 29 30 31 32 33 34 35 3…" at bounding box center [598, 231] width 275 height 249
drag, startPoint x: 709, startPoint y: 345, endPoint x: 467, endPoint y: 342, distance: 241.2
click at [467, 342] on div "10 11 12 13 14 15 16 17 18 19 20 21 22 23 24 25 26 27 28 29 30 31 32 33 34 35 3…" at bounding box center [598, 231] width 275 height 249
type textarea "game.addTextDirection("you have LOST haha")"
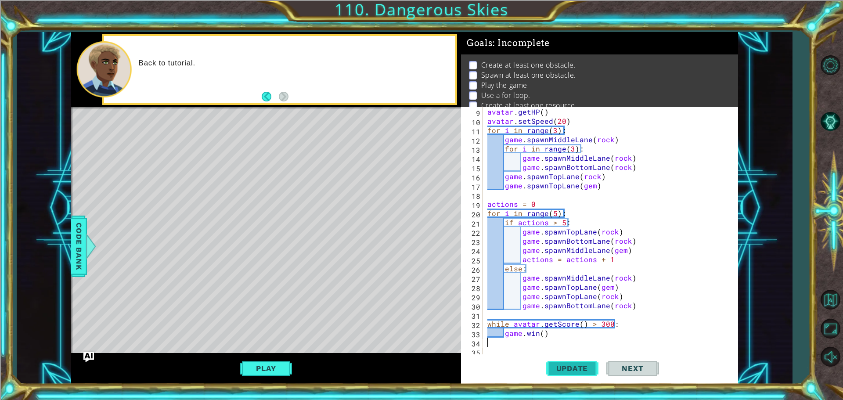
type textarea "[DOMAIN_NAME]()"
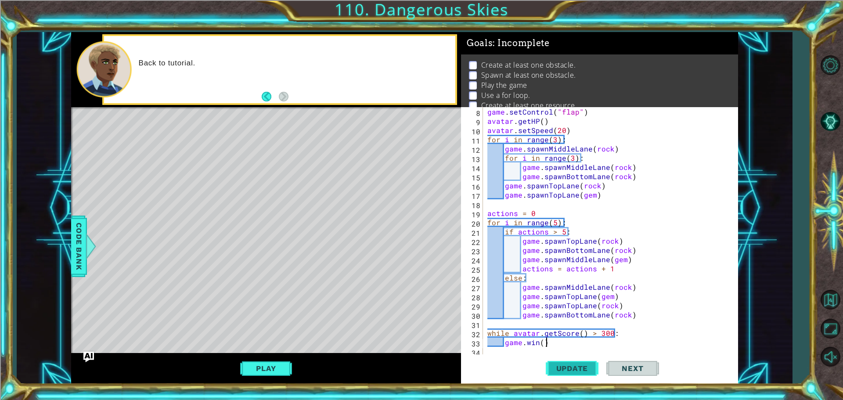
scroll to position [74, 0]
click at [575, 371] on span "Update" at bounding box center [573, 368] width 50 height 9
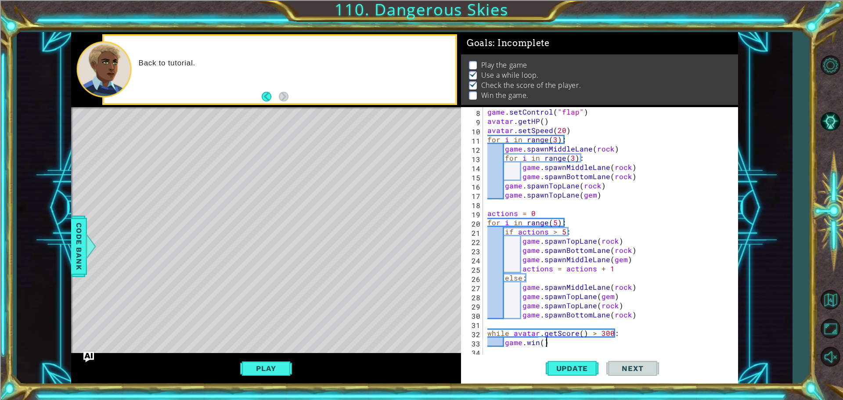
scroll to position [9, 0]
click at [269, 370] on button "Play" at bounding box center [265, 368] width 51 height 17
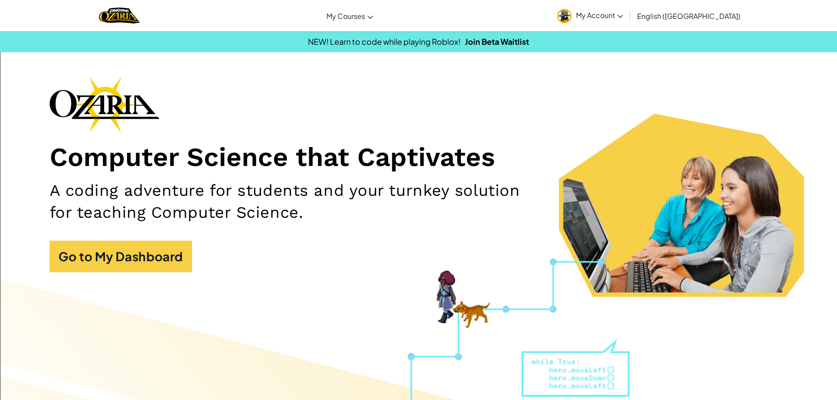
click at [168, 239] on div "Computer Science that Captivates A coding adventure for students and your turnk…" at bounding box center [419, 178] width 738 height 205
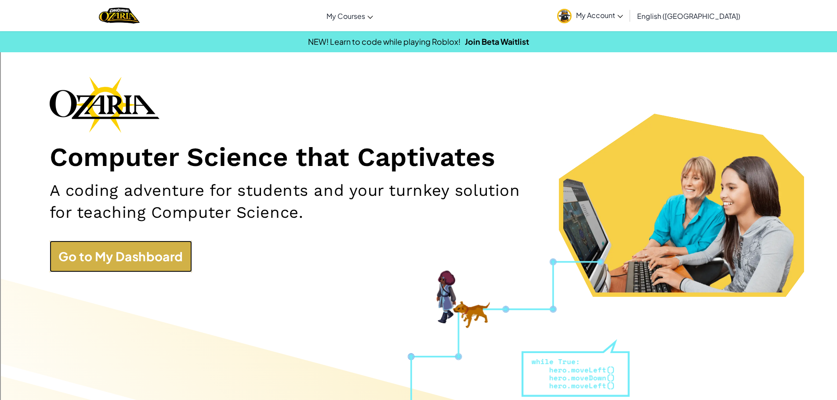
click at [167, 259] on link "Go to My Dashboard" at bounding box center [121, 257] width 142 height 32
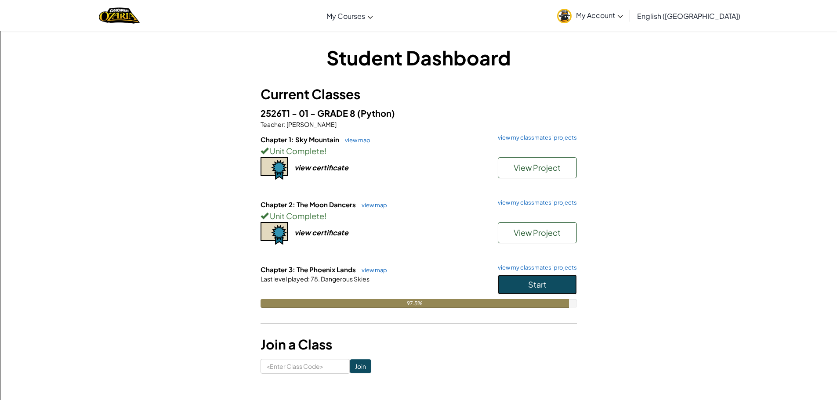
click at [549, 279] on button "Start" at bounding box center [537, 285] width 79 height 20
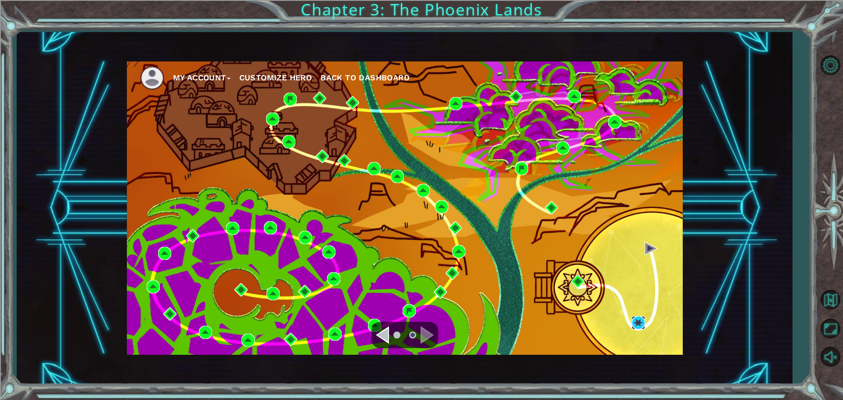
click at [641, 319] on img at bounding box center [638, 322] width 13 height 13
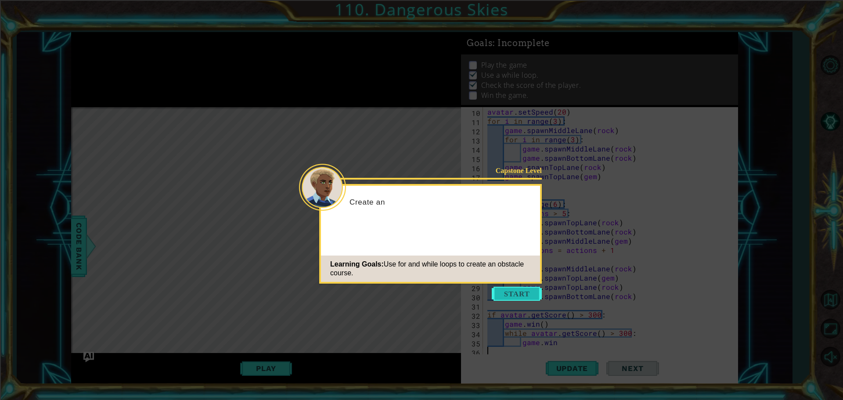
scroll to position [92, 0]
click at [523, 285] on icon at bounding box center [421, 200] width 843 height 400
click at [521, 297] on button "Start" at bounding box center [517, 294] width 50 height 14
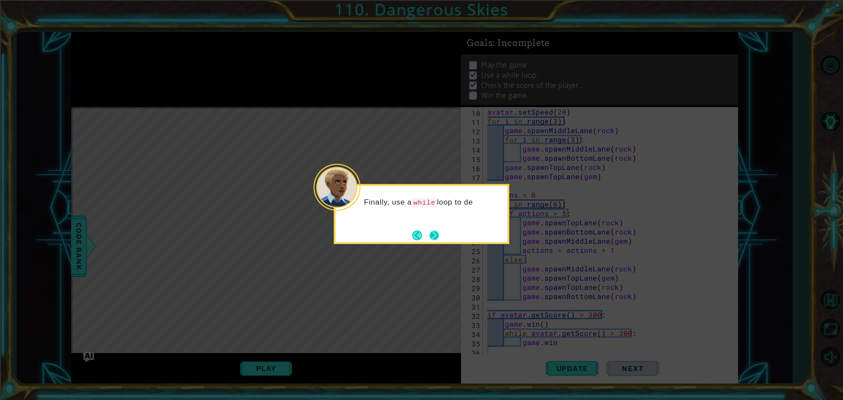
click at [431, 230] on button "Next" at bounding box center [435, 235] width 14 height 14
click at [431, 231] on button "Next" at bounding box center [435, 236] width 10 height 10
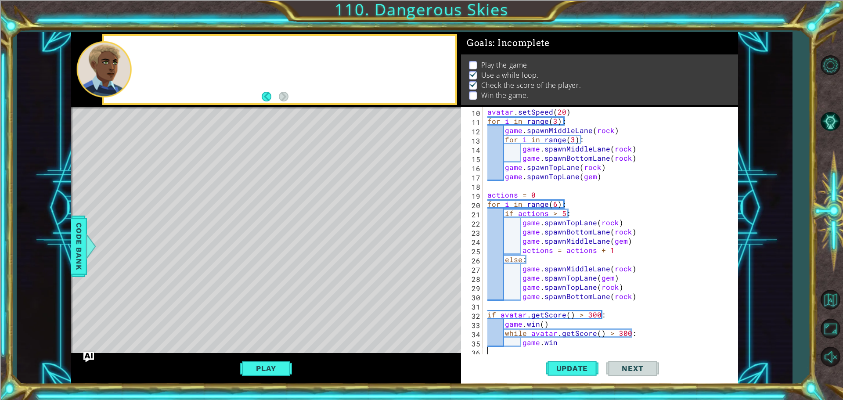
click at [433, 234] on div "Level Map" at bounding box center [274, 236] width 406 height 259
drag, startPoint x: 565, startPoint y: 341, endPoint x: 477, endPoint y: 330, distance: 88.9
click at [477, 330] on div "game.win 10 11 12 13 14 15 16 17 18 19 20 21 22 23 24 25 26 27 28 29 30 31 32 3…" at bounding box center [598, 231] width 275 height 249
type textarea "while avatar.getScore() > 300: game.win"
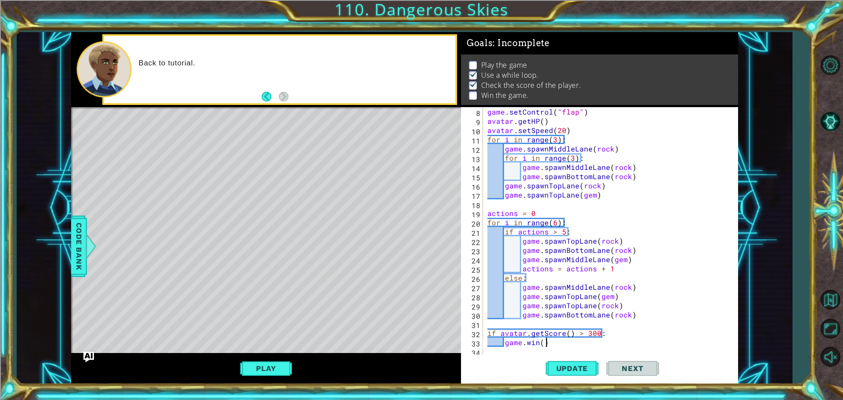
scroll to position [74, 0]
drag, startPoint x: 548, startPoint y: 223, endPoint x: 485, endPoint y: 218, distance: 63.5
click at [485, 218] on div "game.win() 8 9 10 11 12 13 14 15 16 17 18 19 20 21 22 23 24 25 26 27 28 29 30 3…" at bounding box center [598, 231] width 275 height 249
drag, startPoint x: 566, startPoint y: 220, endPoint x: 553, endPoint y: 221, distance: 13.2
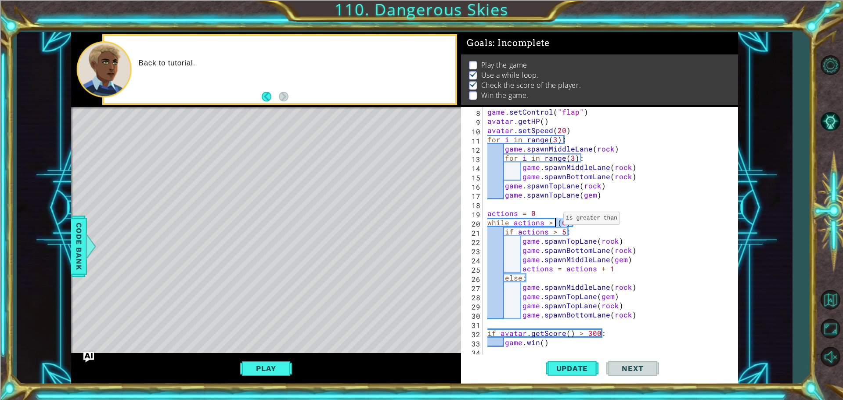
click at [553, 221] on div "game . setControl ( "flap" ) avatar . getHP ( ) avatar . setSpeed ( 20 ) for i …" at bounding box center [610, 241] width 248 height 268
drag, startPoint x: 583, startPoint y: 235, endPoint x: 474, endPoint y: 231, distance: 108.6
click at [474, 231] on div "while actions > 5: 8 9 10 11 12 13 14 15 16 17 18 19 20 21 22 23 24 25 26 27 28…" at bounding box center [598, 231] width 275 height 249
type textarea "if actions > 5:"
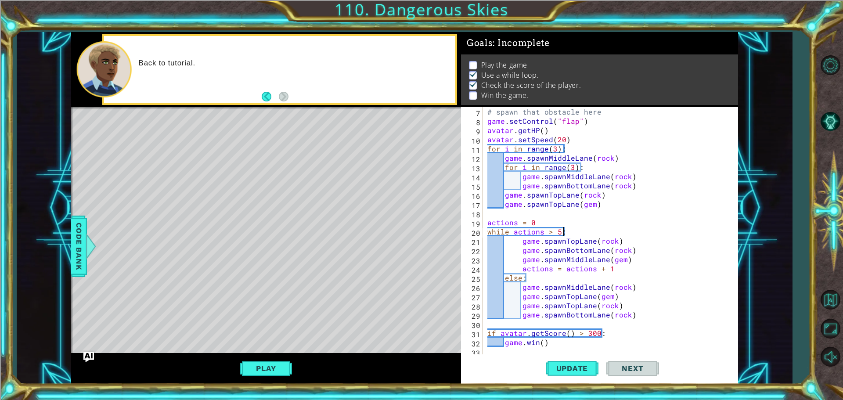
scroll to position [65, 0]
click at [570, 365] on span "Update" at bounding box center [573, 368] width 50 height 9
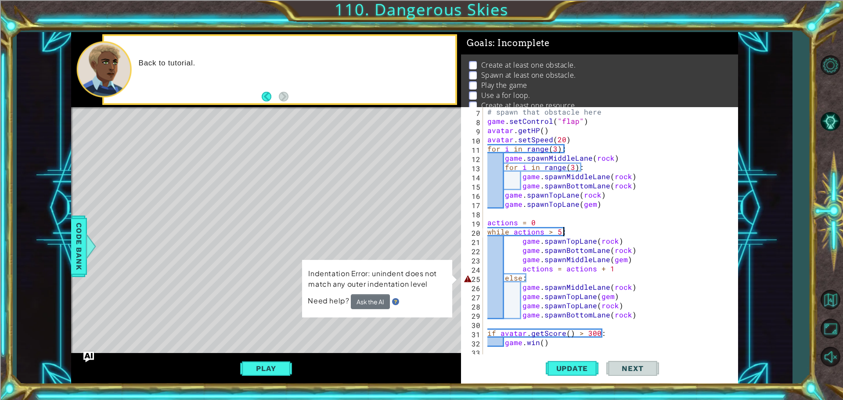
click at [505, 274] on div "# spawn that obstacle here game . setControl ( "flap" ) avatar . getHP ( ) avat…" at bounding box center [610, 241] width 248 height 268
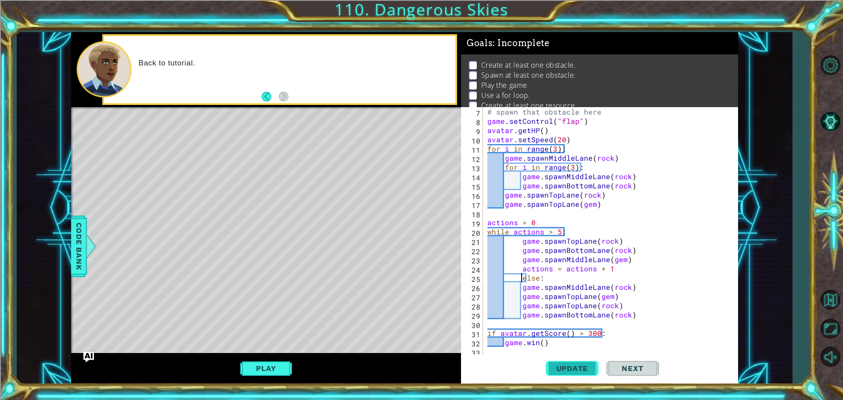
click at [563, 365] on span "Update" at bounding box center [573, 368] width 50 height 9
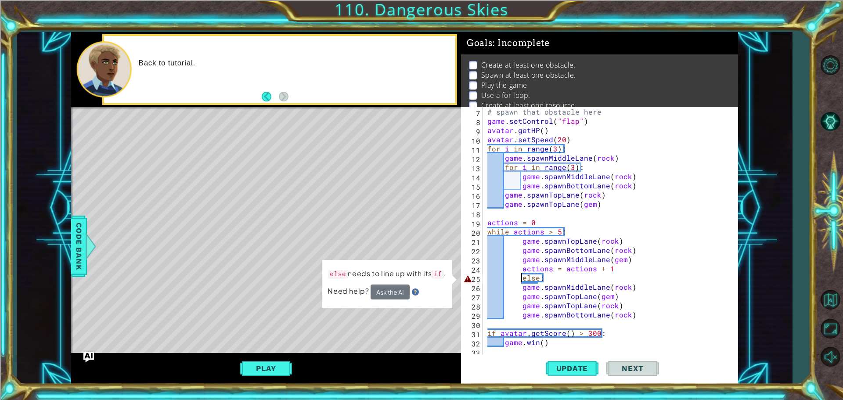
click at [520, 266] on div "# spawn that obstacle here game . setControl ( "flap" ) avatar . getHP ( ) avat…" at bounding box center [610, 241] width 248 height 268
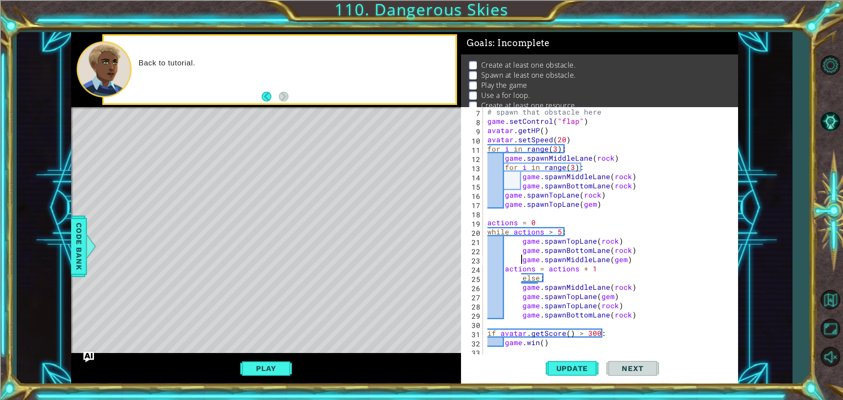
click at [522, 256] on div "# spawn that obstacle here game . setControl ( "flap" ) avatar . getHP ( ) avat…" at bounding box center [610, 241] width 248 height 268
click at [522, 246] on div "# spawn that obstacle here game . setControl ( "flap" ) avatar . getHP ( ) avat…" at bounding box center [610, 241] width 248 height 268
click at [521, 238] on div "# spawn that obstacle here game . setControl ( "flap" ) avatar . getHP ( ) avat…" at bounding box center [610, 241] width 248 height 268
click at [521, 273] on div "# spawn that obstacle here game . setControl ( "flap" ) avatar . getHP ( ) avat…" at bounding box center [610, 241] width 248 height 268
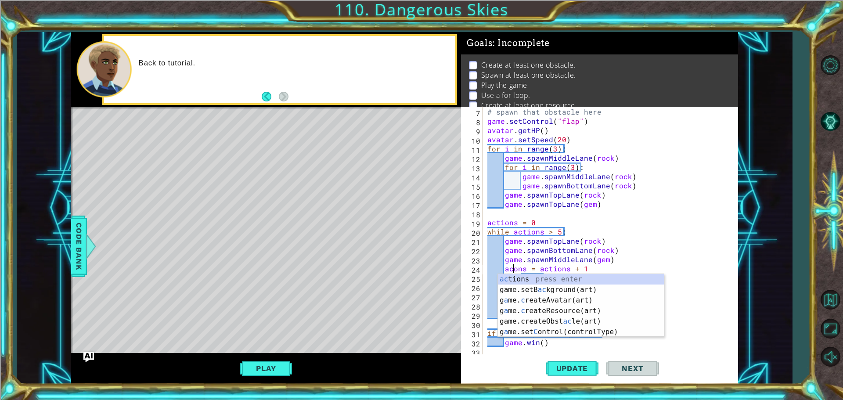
scroll to position [0, 2]
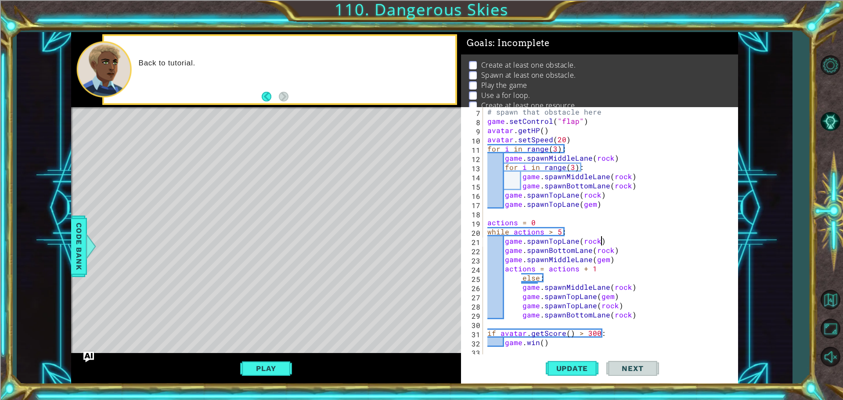
click at [604, 238] on div "# spawn that obstacle here game . setControl ( "flap" ) avatar . getHP ( ) avat…" at bounding box center [610, 241] width 248 height 268
click at [521, 278] on div "# spawn that obstacle here game . setControl ( "flap" ) avatar . getHP ( ) avat…" at bounding box center [610, 241] width 248 height 268
click at [593, 369] on span "Update" at bounding box center [573, 368] width 50 height 9
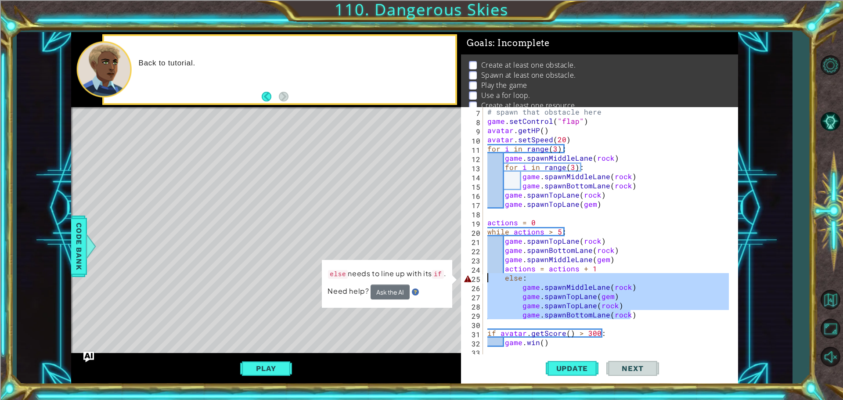
drag, startPoint x: 637, startPoint y: 317, endPoint x: 480, endPoint y: 279, distance: 161.3
click at [480, 279] on div "else: 7 8 9 10 11 12 13 14 15 16 17 18 19 20 21 22 23 24 25 26 27 28 29 30 31 3…" at bounding box center [598, 231] width 275 height 249
type textarea "else: game.spawnMiddleLane(rock)"
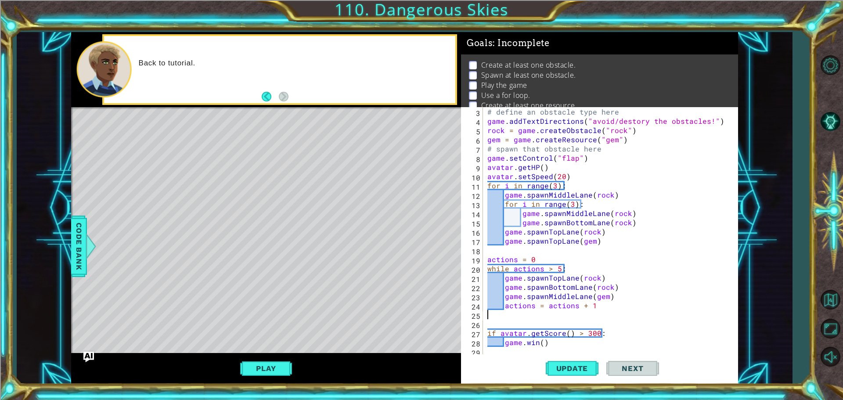
scroll to position [28, 0]
type textarea "actions = actions + 1"
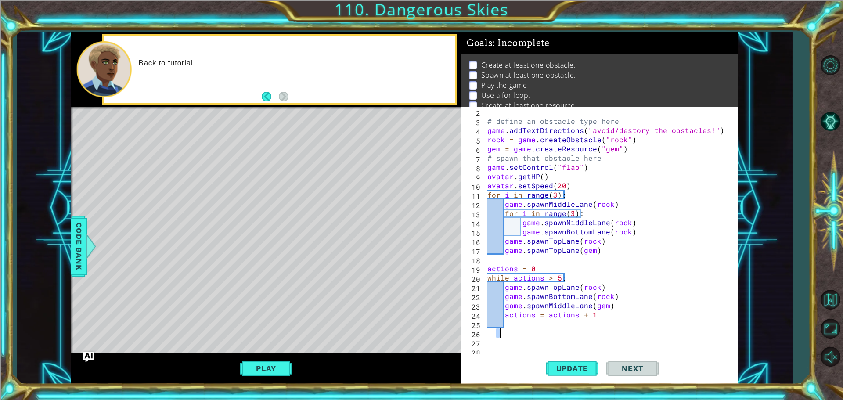
click at [499, 332] on div "# define an obstacle type here game . addTextDirections ( "avoid/destory the ob…" at bounding box center [610, 241] width 248 height 268
click at [492, 337] on div "# define an obstacle type here game . addTextDirections ( "avoid/destory the ob…" at bounding box center [610, 241] width 248 height 268
type textarea "i"
click at [594, 371] on span "Update" at bounding box center [573, 368] width 50 height 9
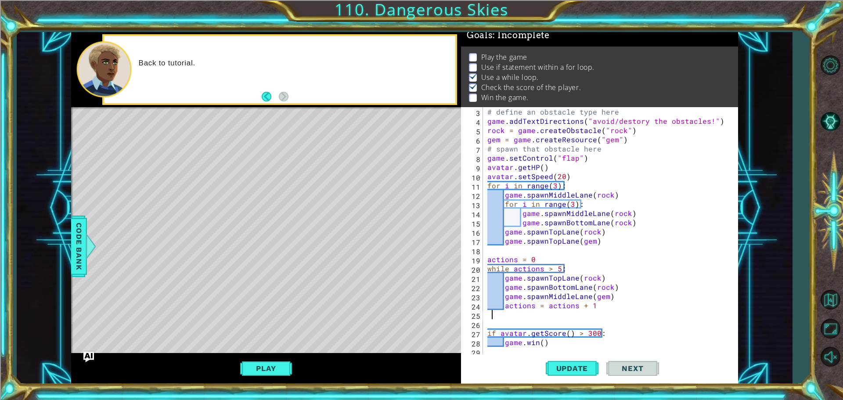
scroll to position [28, 0]
type textarea "f"
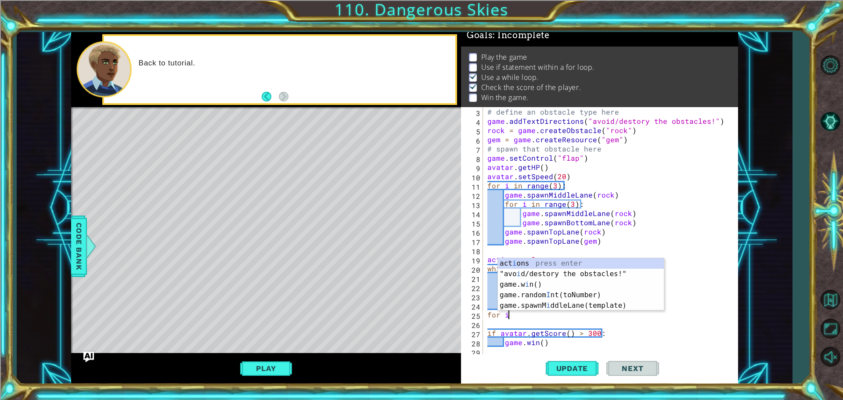
scroll to position [0, 1]
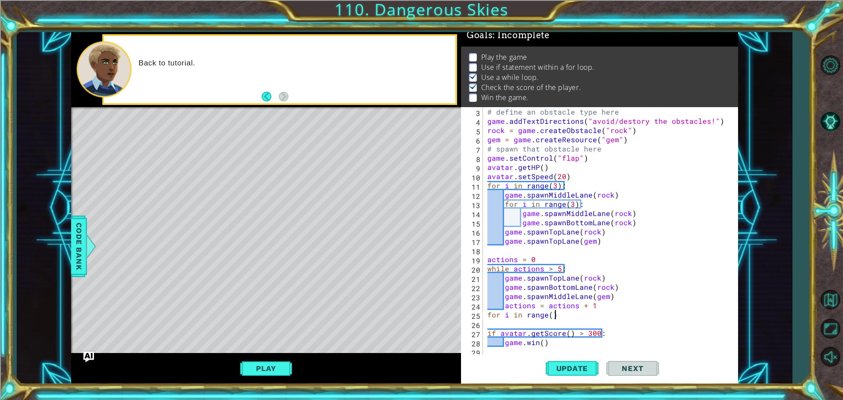
type textarea "for i in range():"
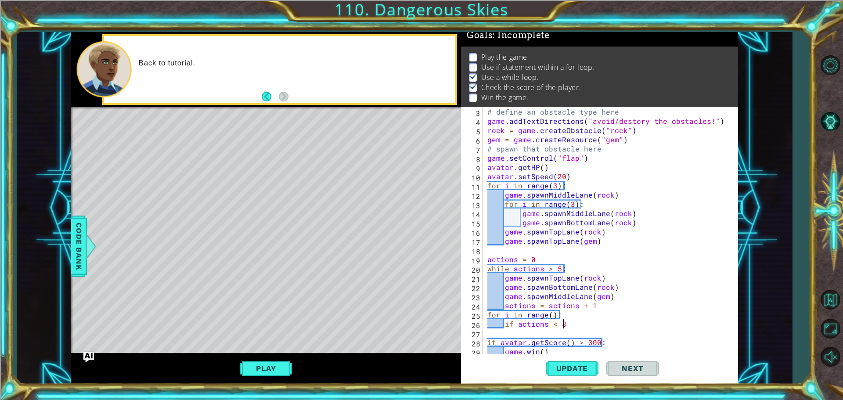
scroll to position [0, 4]
type textarea "if actions < 8:"
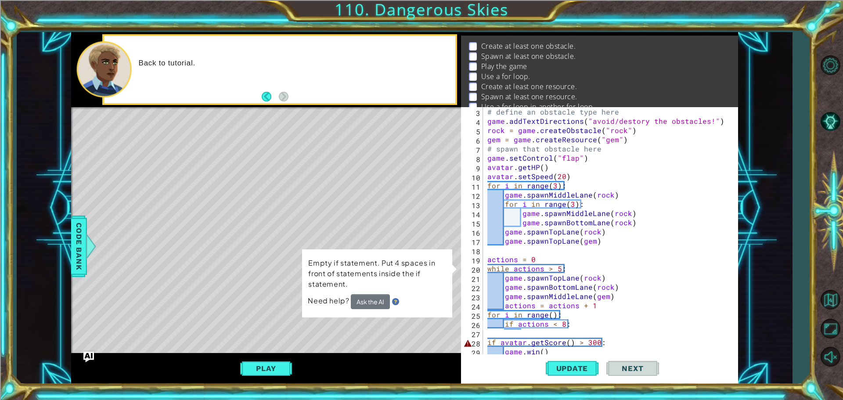
scroll to position [37, 0]
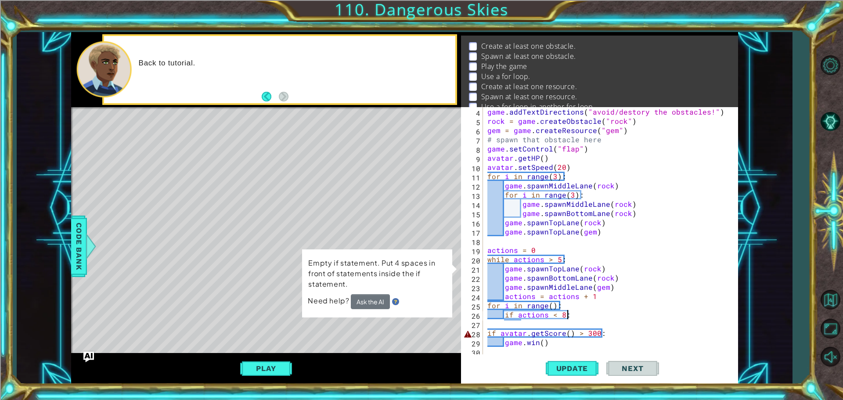
click at [570, 314] on div "game . addTextDirections ( "avoid/destory the obstacles!" ) rock = game . creat…" at bounding box center [610, 241] width 248 height 268
click at [517, 322] on div "game . addTextDirections ( "avoid/destory the obstacles!" ) rock = game . creat…" at bounding box center [610, 241] width 248 height 268
click at [522, 320] on div "game . addTextDirections ( "avoid/destory the obstacles!" ) rock = game . creat…" at bounding box center [610, 241] width 248 height 268
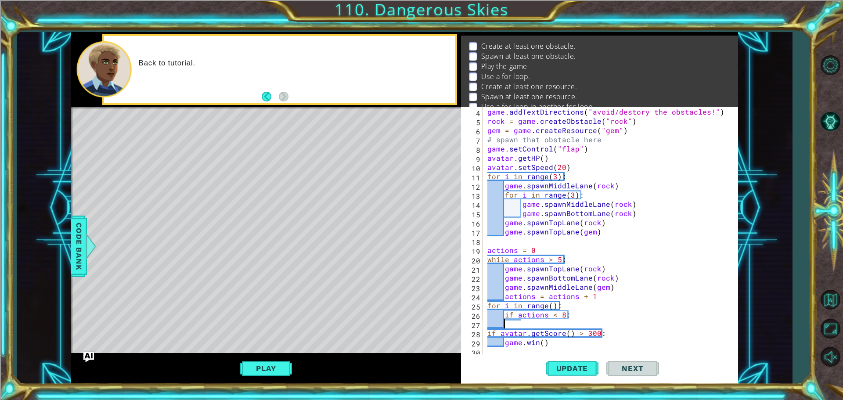
paste textarea "game.spawnBottomLane(rock)"
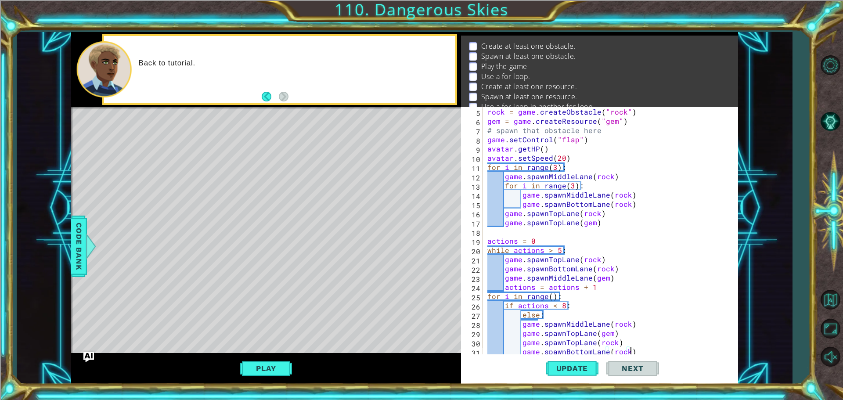
scroll to position [74, 0]
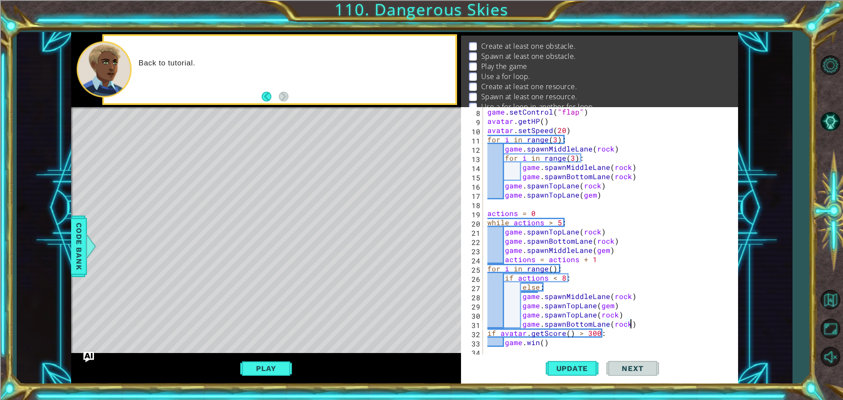
click at [581, 277] on div "game . setControl ( "flap" ) avatar . getHP ( ) avatar . setSpeed ( 20 ) for i …" at bounding box center [610, 241] width 248 height 268
type textarea "if actions < 8:"
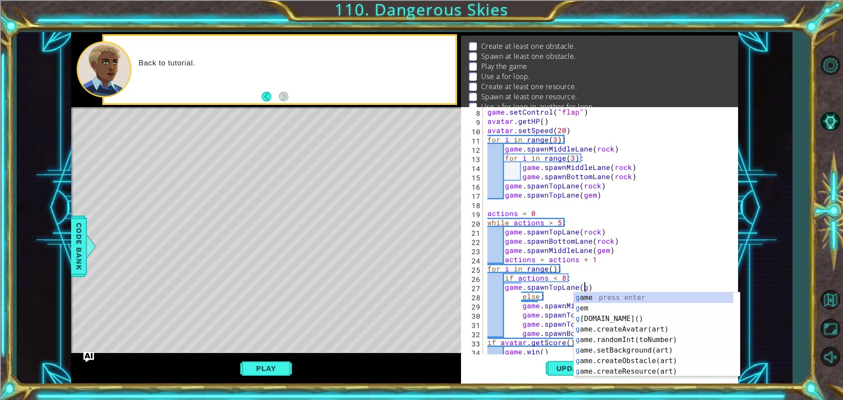
scroll to position [0, 6]
type textarea "game.spawnTopLane(gem)"
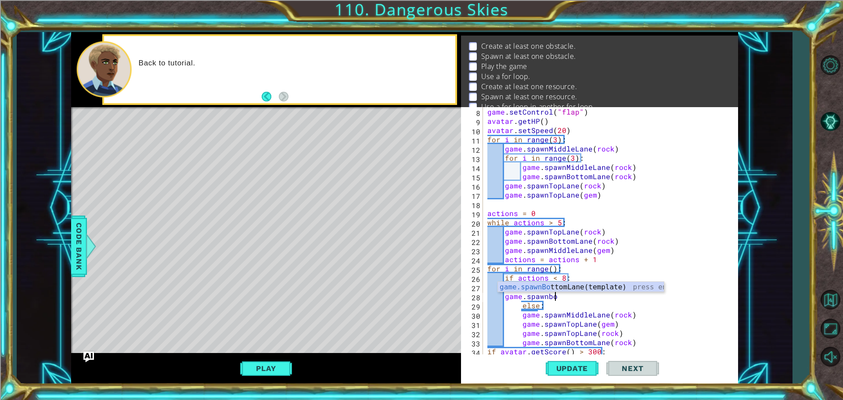
scroll to position [0, 4]
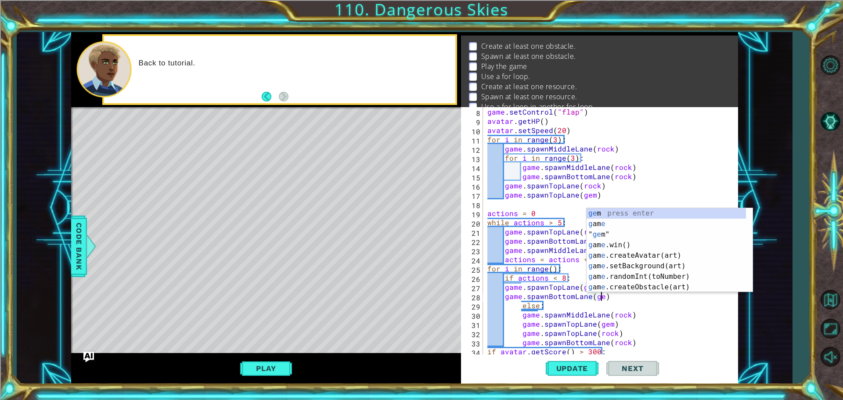
type textarea "game.spawnBottomLane(gem)"
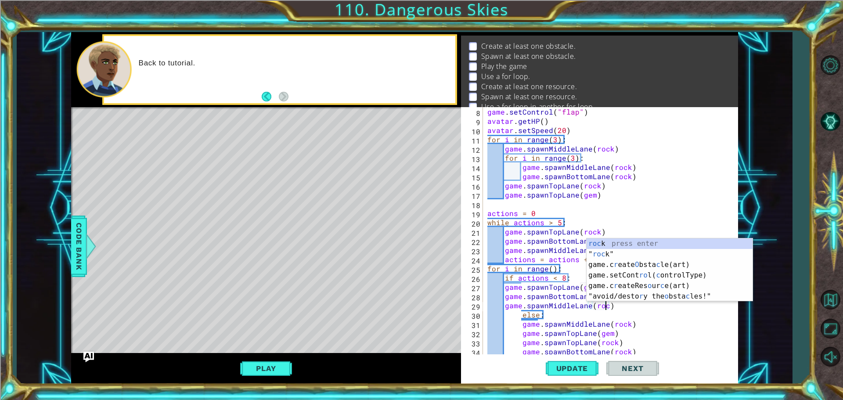
scroll to position [0, 7]
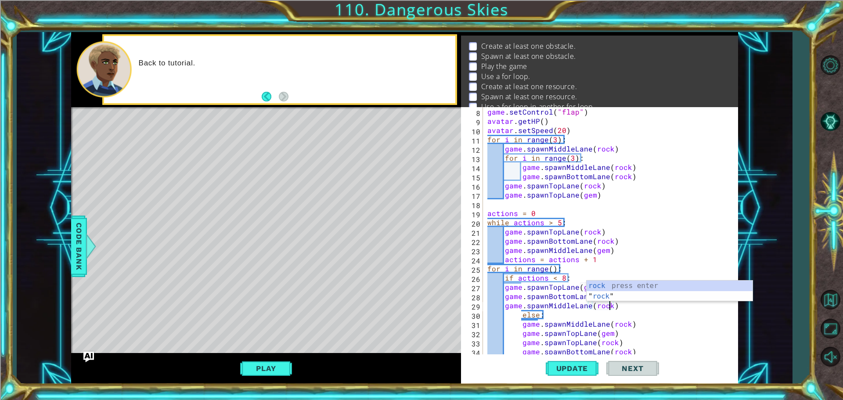
click at [541, 311] on div "game . setControl ( "flap" ) avatar . getHP ( ) avatar . setSpeed ( 20 ) for i …" at bounding box center [610, 241] width 248 height 268
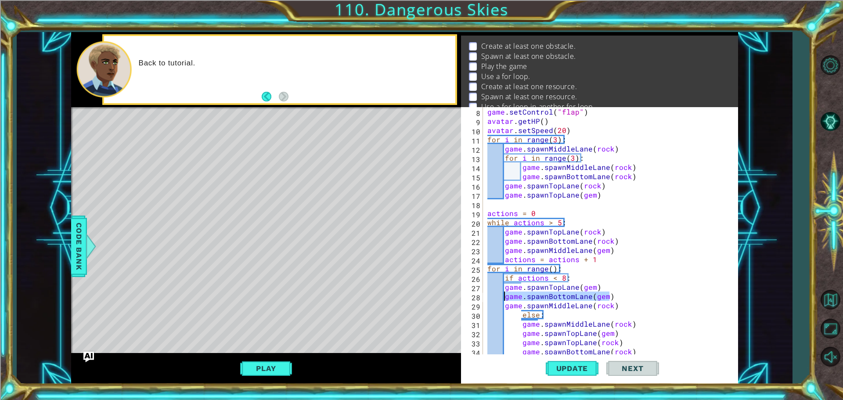
drag, startPoint x: 617, startPoint y: 297, endPoint x: 505, endPoint y: 300, distance: 112.1
click at [505, 300] on div "game . setControl ( "flap" ) avatar . getHP ( ) avatar . setSpeed ( 20 ) for i …" at bounding box center [610, 241] width 248 height 268
type textarea "game.spawnBottomLane(gem)"
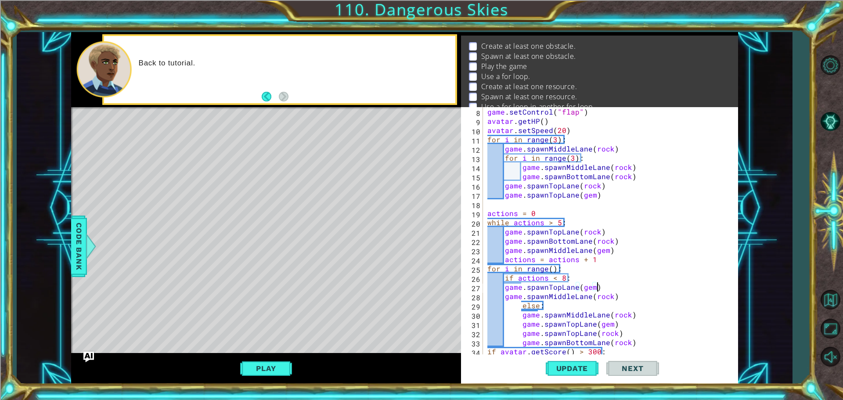
click at [617, 294] on div "game . setControl ( "flap" ) avatar . getHP ( ) avatar . setSpeed ( 20 ) for i …" at bounding box center [610, 241] width 248 height 268
type textarea "game.spawnMiddleLane(rock)"
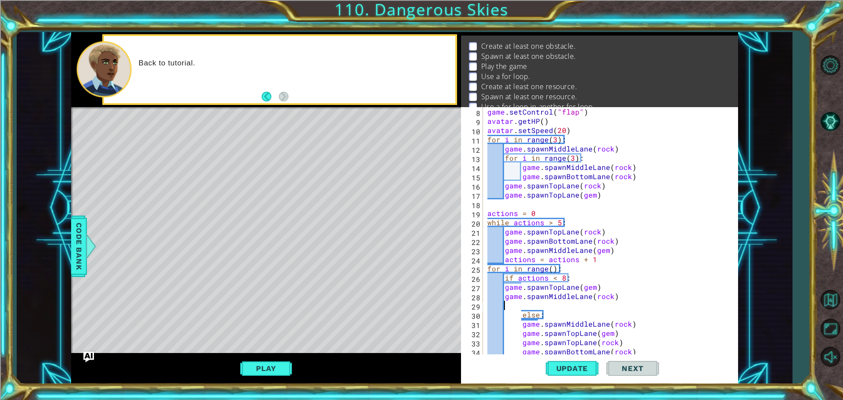
paste textarea "game.spawnBottomLane(gem)"
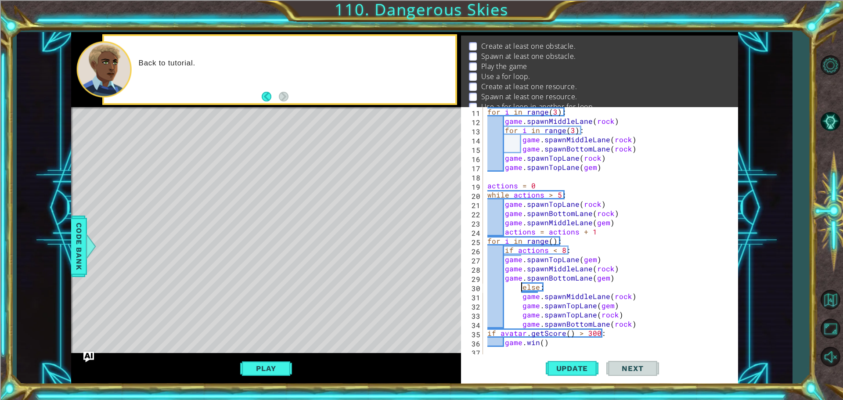
click at [521, 285] on div "for i in range ( 3 ) : game . spawnMiddleLane ( rock ) for i in range ( 3 ) : g…" at bounding box center [610, 241] width 248 height 268
click at [568, 368] on span "Update" at bounding box center [573, 368] width 50 height 9
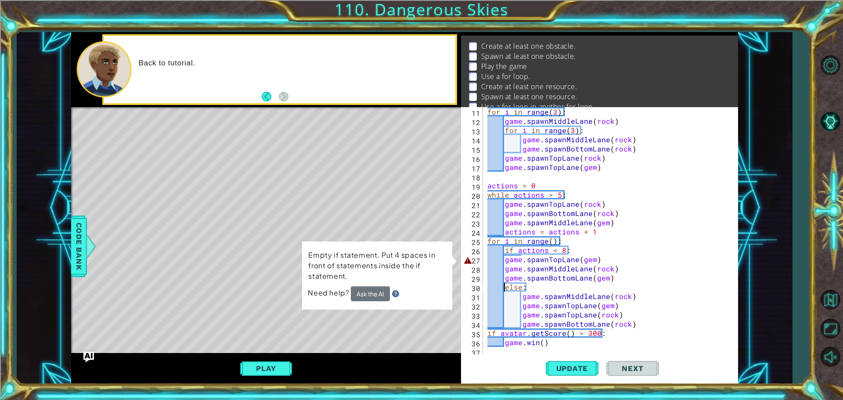
click at [505, 260] on div "for i in range ( 3 ) : game . spawnMiddleLane ( rock ) for i in range ( 3 ) : g…" at bounding box center [610, 241] width 248 height 268
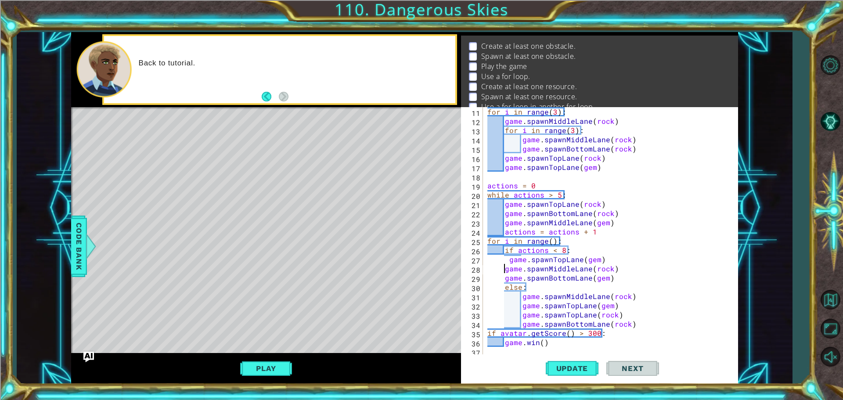
click at [503, 266] on div "for i in range ( 3 ) : game . spawnMiddleLane ( rock ) for i in range ( 3 ) : g…" at bounding box center [610, 241] width 248 height 268
click at [505, 277] on div "for i in range ( 3 ) : game . spawnMiddleLane ( rock ) for i in range ( 3 ) : g…" at bounding box center [610, 241] width 248 height 268
click at [502, 287] on div "for i in range ( 3 ) : game . spawnMiddleLane ( rock ) for i in range ( 3 ) : g…" at bounding box center [610, 241] width 248 height 268
click at [505, 287] on div "for i in range ( 3 ) : game . spawnMiddleLane ( rock ) for i in range ( 3 ) : g…" at bounding box center [610, 241] width 248 height 268
click at [559, 369] on span "Update" at bounding box center [573, 368] width 50 height 9
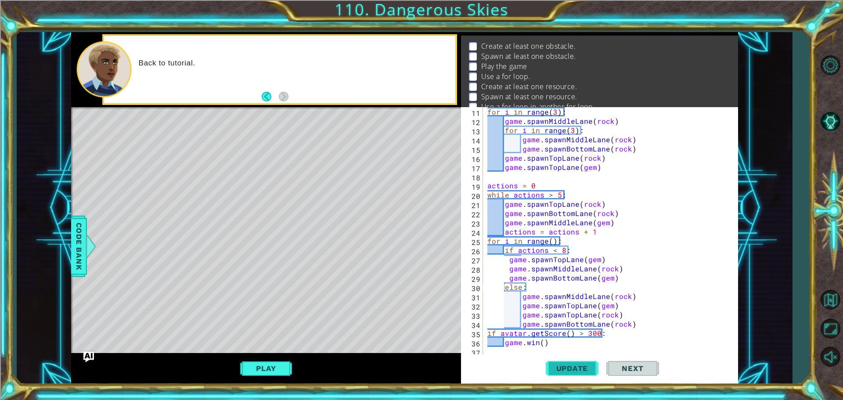
click at [551, 368] on span "Update" at bounding box center [573, 368] width 50 height 9
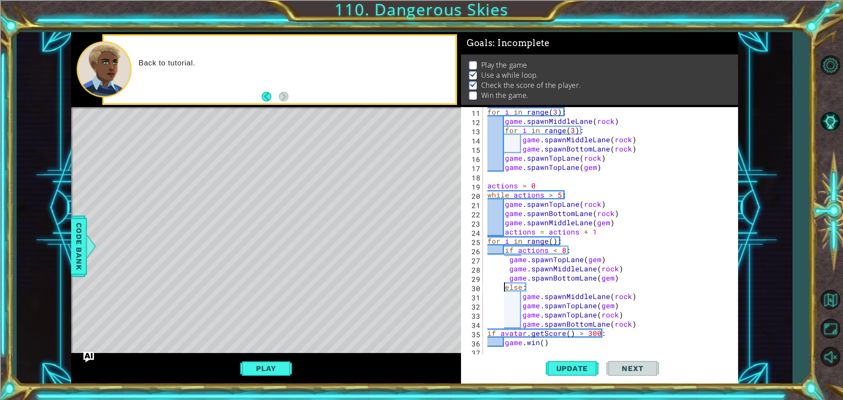
click at [266, 379] on div "Play" at bounding box center [266, 368] width 390 height 31
click at [269, 366] on button "Play" at bounding box center [265, 368] width 51 height 17
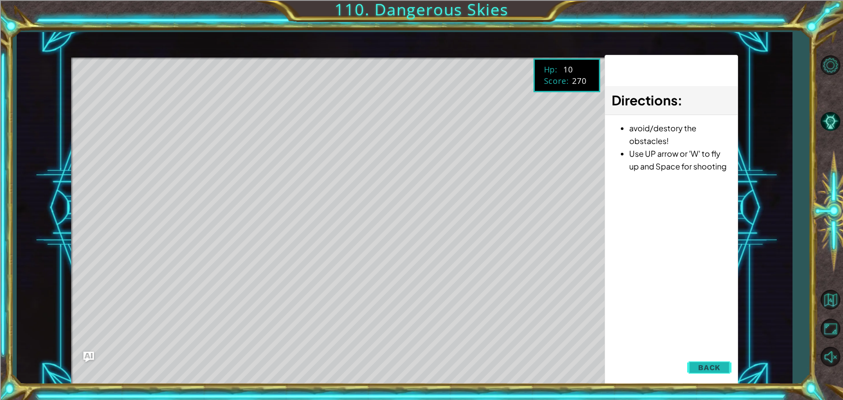
click at [708, 365] on span "Back" at bounding box center [709, 367] width 22 height 9
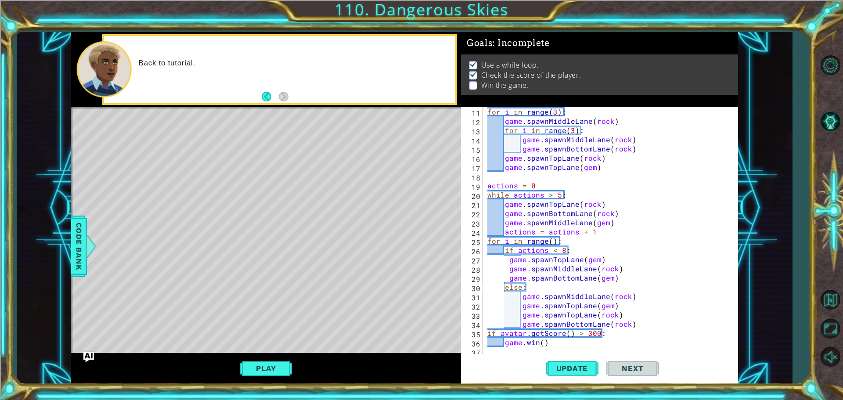
scroll to position [0, 0]
click at [548, 193] on div "for i in range ( 3 ) : game . spawnMiddleLane ( rock ) for i in range ( 3 ) : g…" at bounding box center [610, 241] width 248 height 268
click at [550, 193] on div "for i in range ( 3 ) : game . spawnMiddleLane ( rock ) for i in range ( 3 ) : g…" at bounding box center [610, 241] width 248 height 268
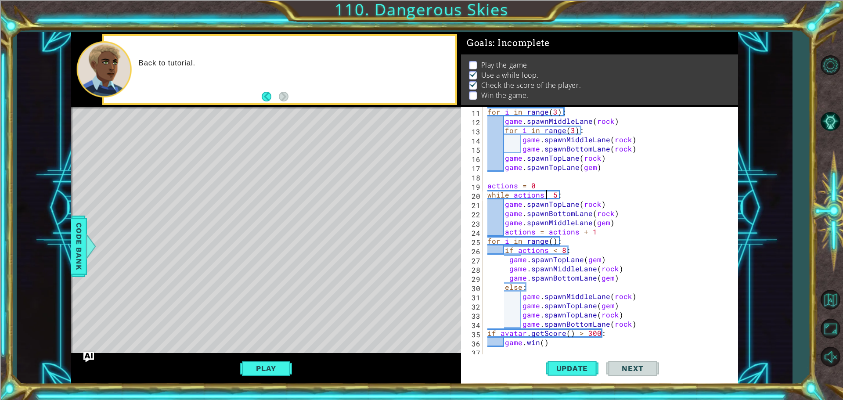
scroll to position [0, 4]
type textarea "while actions < 5:"
click at [599, 370] on div "Update Next" at bounding box center [602, 369] width 277 height 28
click at [557, 360] on button "Update" at bounding box center [572, 369] width 53 height 28
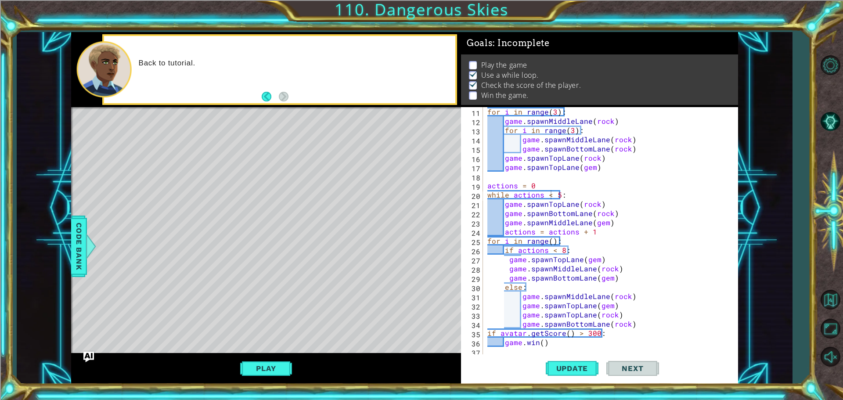
click at [281, 358] on div "Play" at bounding box center [266, 368] width 390 height 31
click at [278, 378] on div "Play" at bounding box center [266, 368] width 390 height 31
click at [280, 376] on div "Play" at bounding box center [266, 368] width 390 height 31
drag, startPoint x: 280, startPoint y: 376, endPoint x: 275, endPoint y: 376, distance: 4.8
click at [275, 376] on button "Play" at bounding box center [265, 368] width 51 height 17
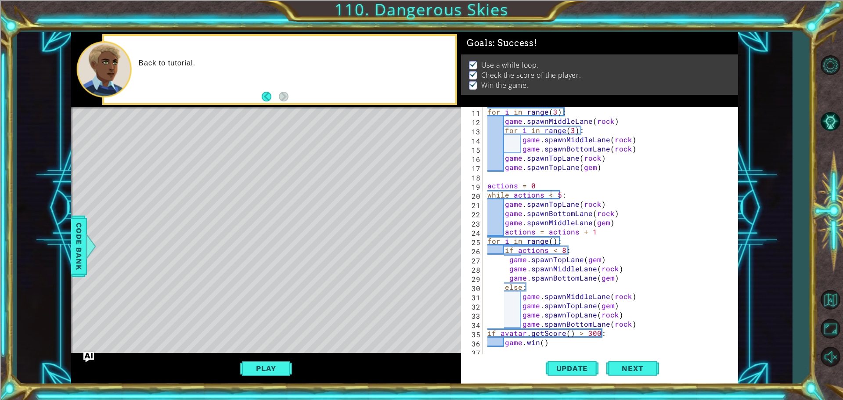
scroll to position [0, 0]
click at [627, 362] on button "Next" at bounding box center [633, 369] width 53 height 28
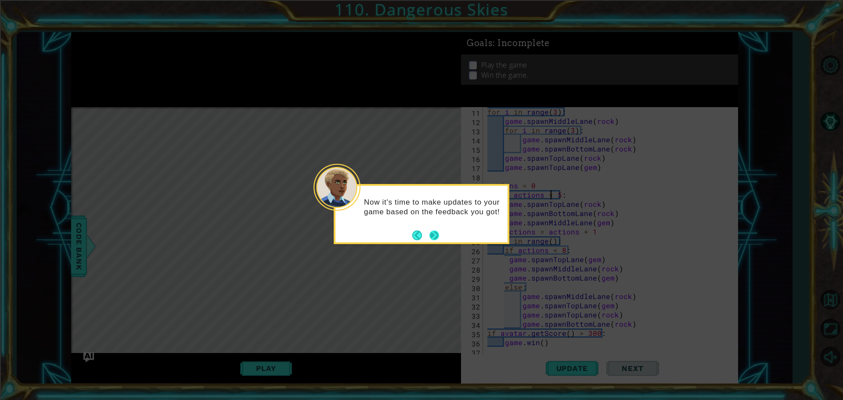
click at [430, 234] on button "Next" at bounding box center [435, 236] width 10 height 10
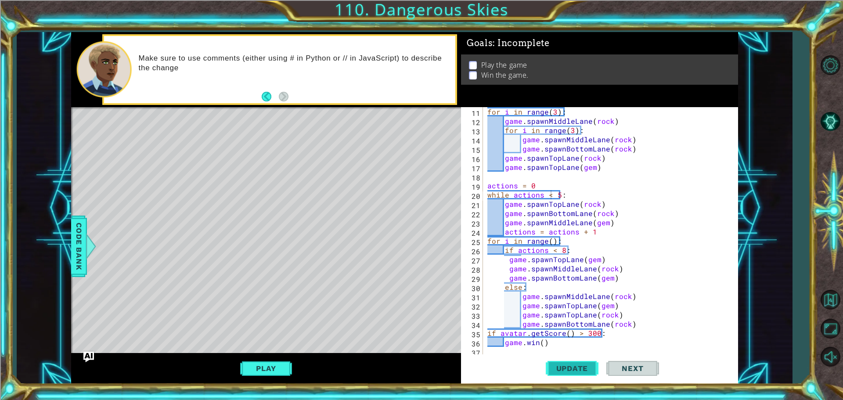
click at [572, 366] on span "Update" at bounding box center [573, 368] width 50 height 9
click at [271, 369] on button "Play" at bounding box center [265, 368] width 51 height 17
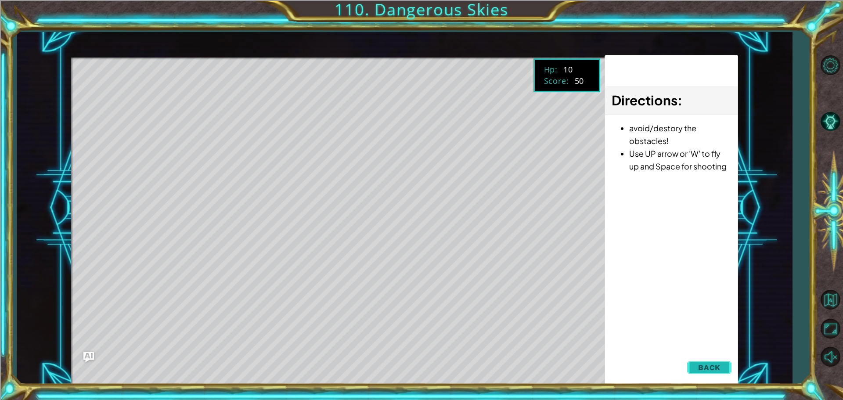
click at [709, 362] on button "Back" at bounding box center [710, 368] width 44 height 18
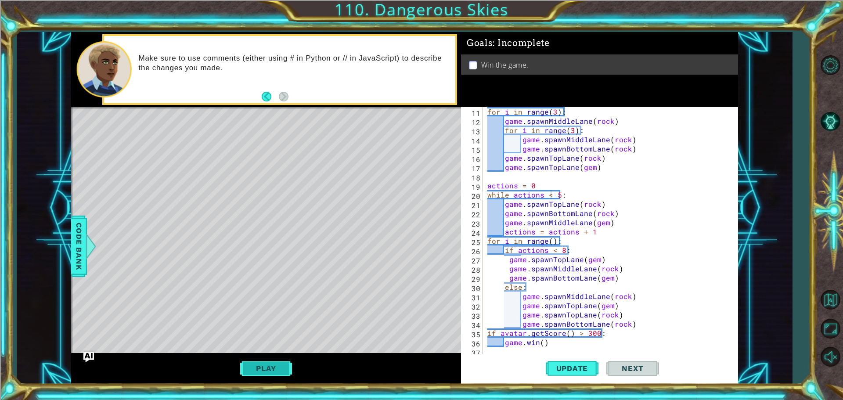
click at [251, 365] on button "Play" at bounding box center [265, 368] width 51 height 17
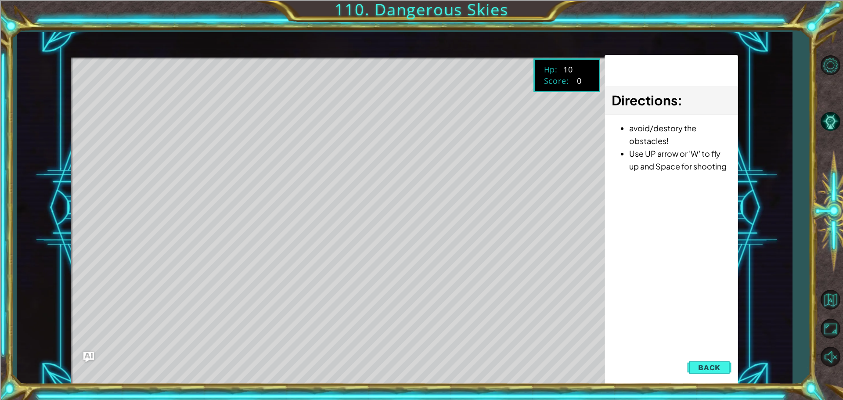
click at [721, 371] on span "Back" at bounding box center [709, 367] width 22 height 9
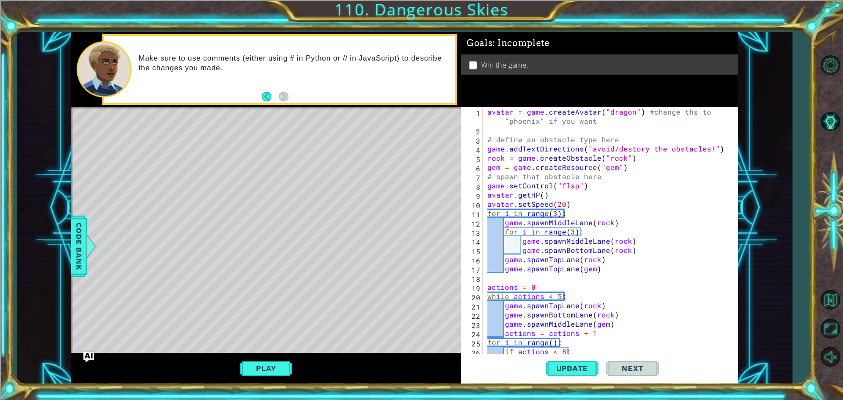
drag, startPoint x: 561, startPoint y: 363, endPoint x: 308, endPoint y: 327, distance: 255.6
click at [561, 363] on button "Update" at bounding box center [572, 369] width 53 height 28
click at [260, 357] on div "Play" at bounding box center [266, 368] width 390 height 31
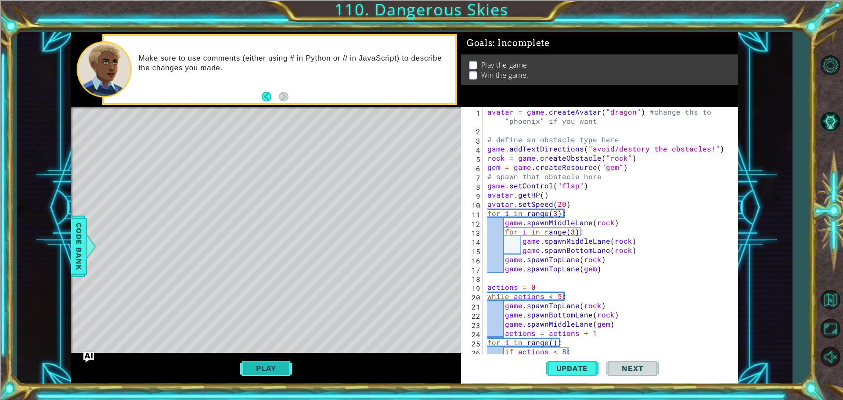
click at [261, 368] on button "Play" at bounding box center [265, 368] width 51 height 17
